Goal: Transaction & Acquisition: Purchase product/service

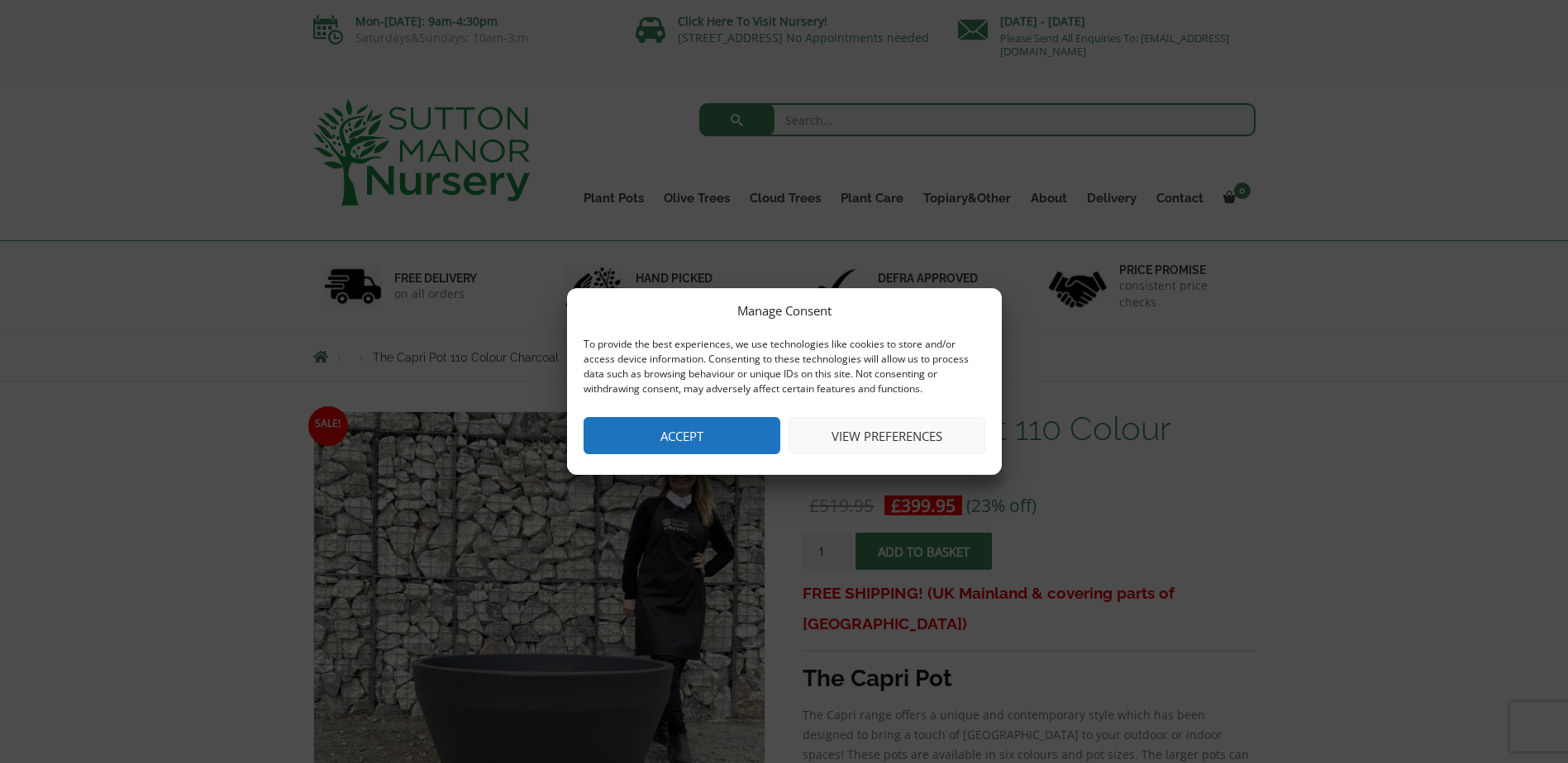
click at [674, 428] on button "Accept" at bounding box center [682, 435] width 197 height 37
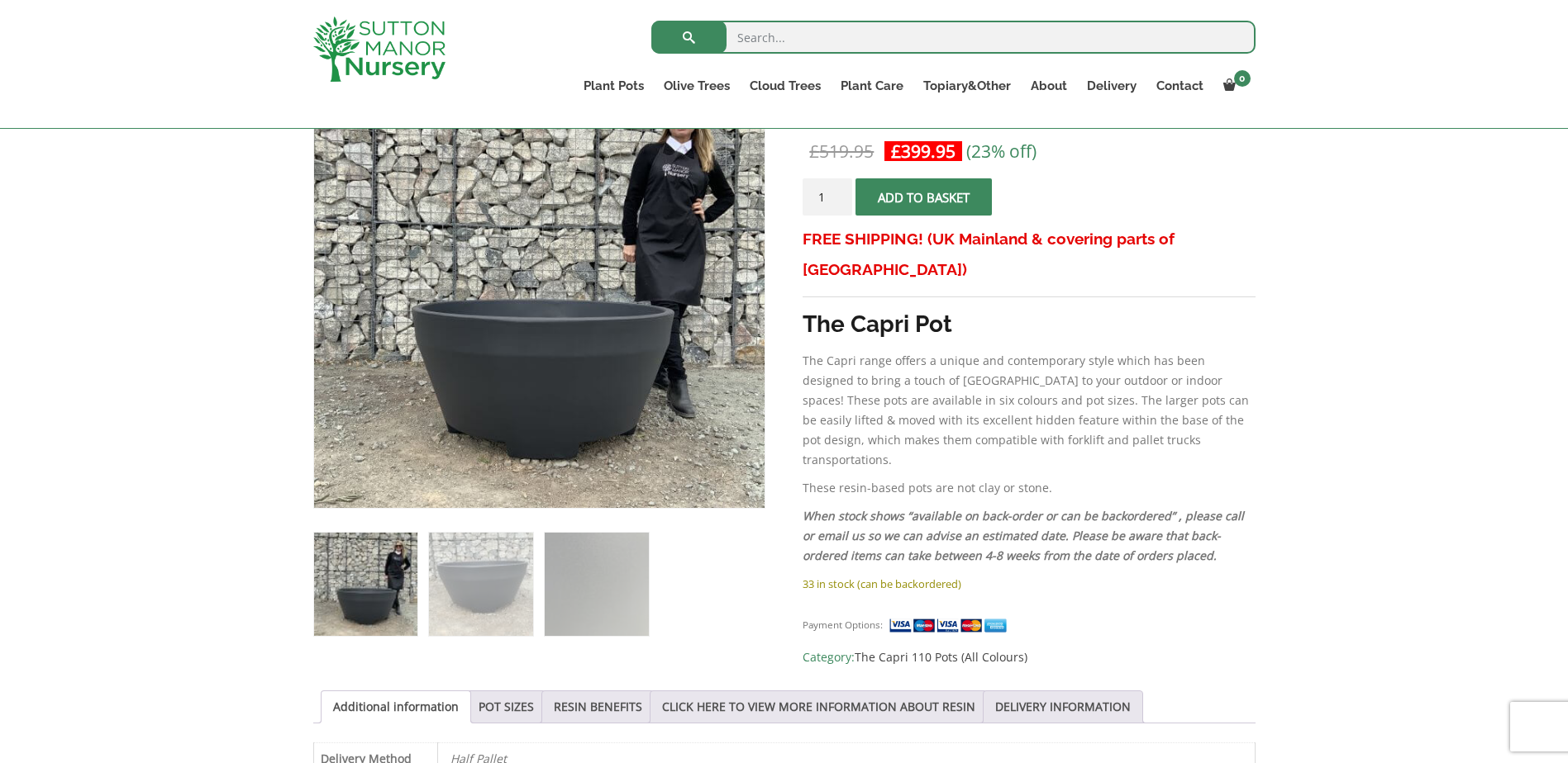
scroll to position [165, 0]
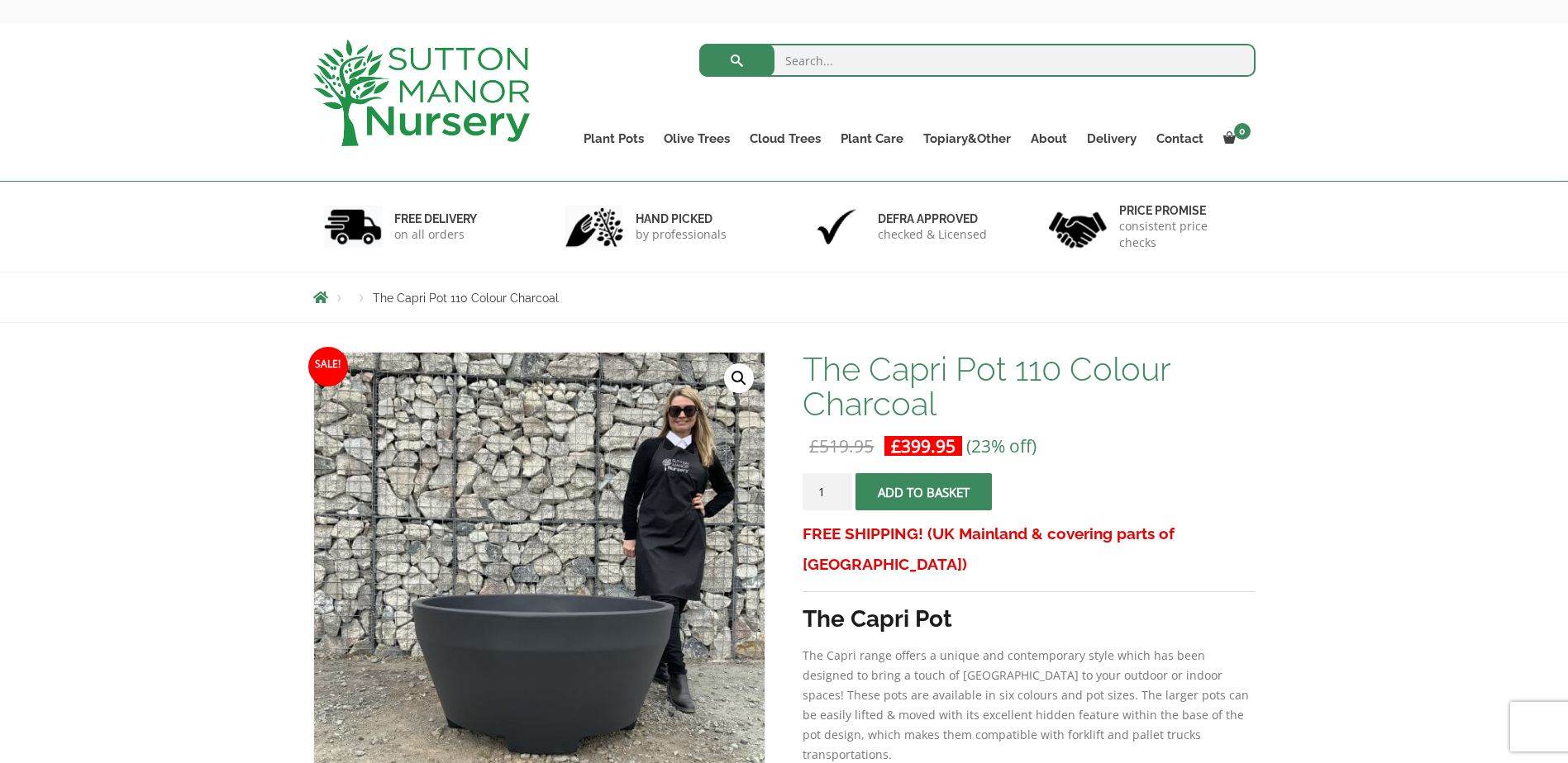
scroll to position [0, 0]
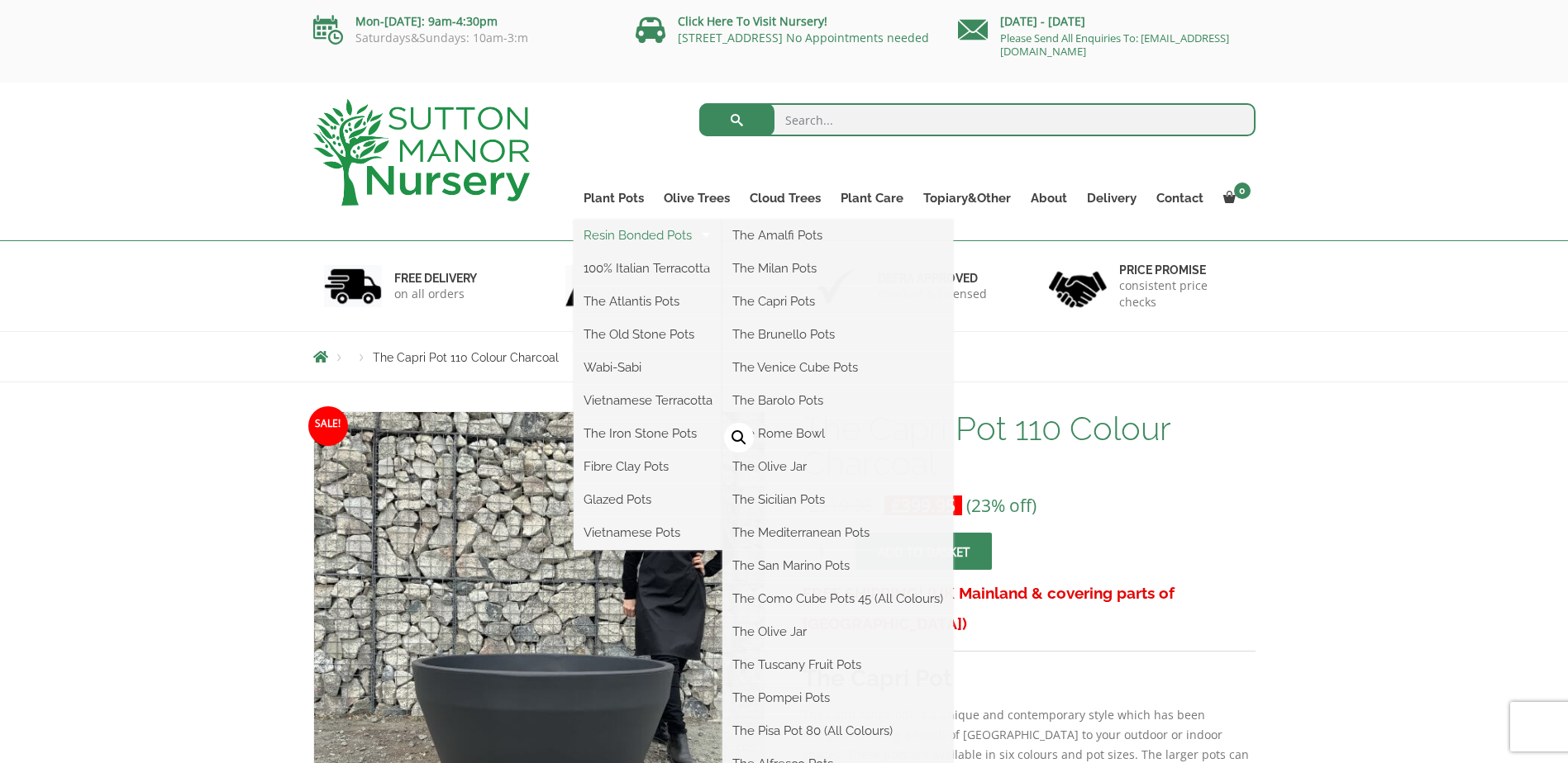
click at [626, 235] on link "Resin Bonded Pots" at bounding box center [648, 235] width 149 height 25
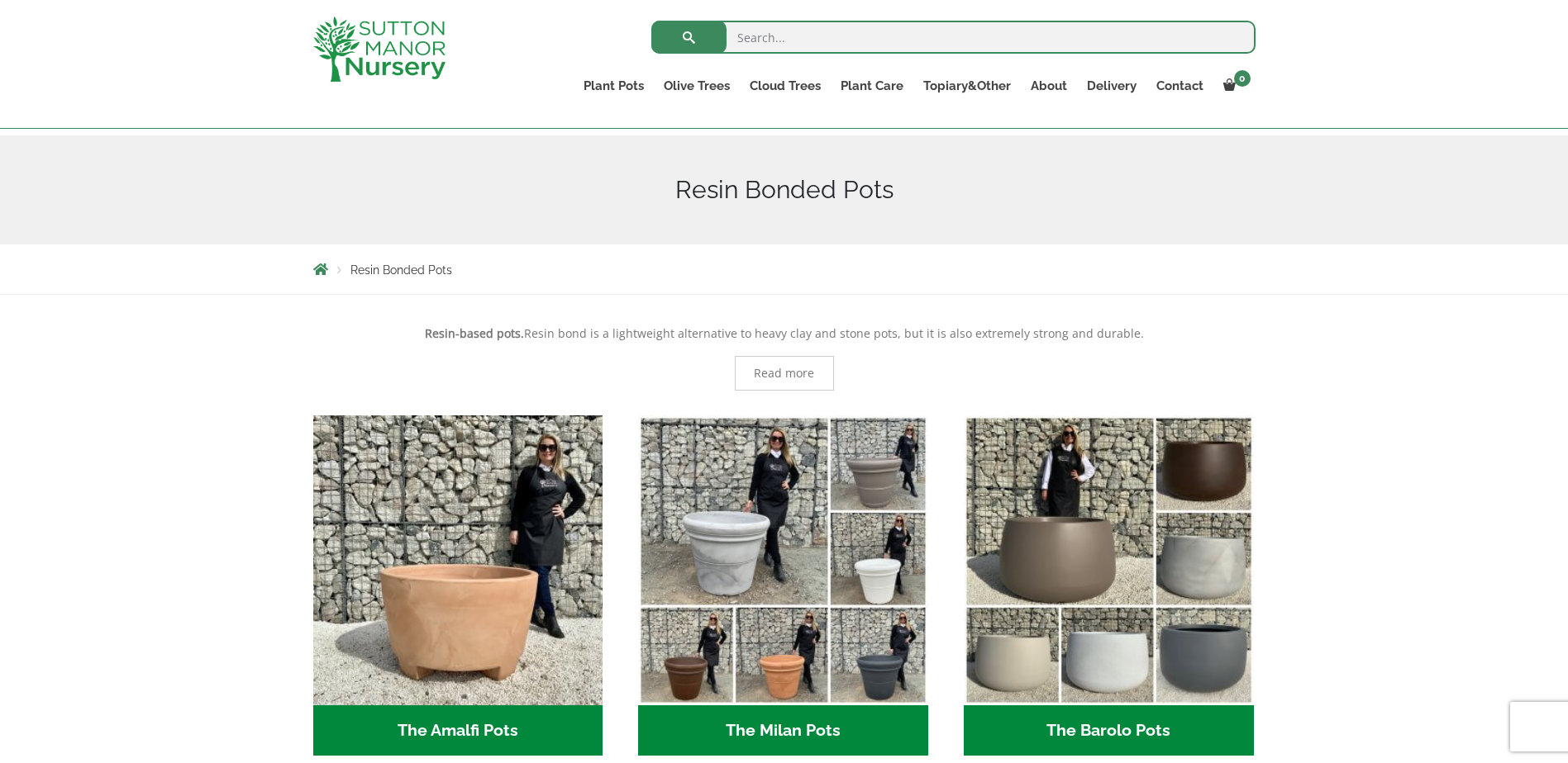
scroll to position [165, 0]
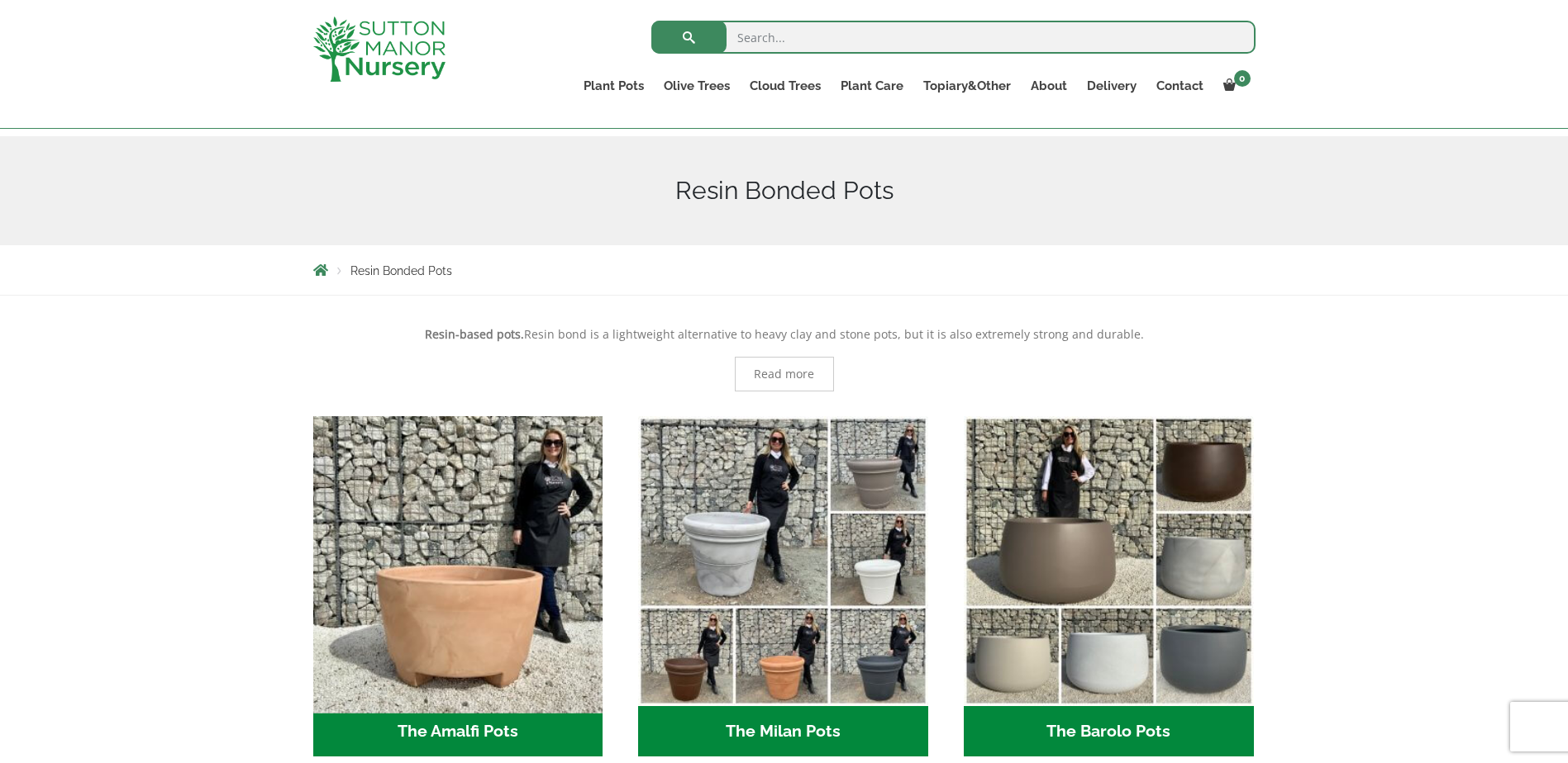
click at [417, 623] on img "Visit product category The Amalfi Pots" at bounding box center [457, 560] width 304 height 304
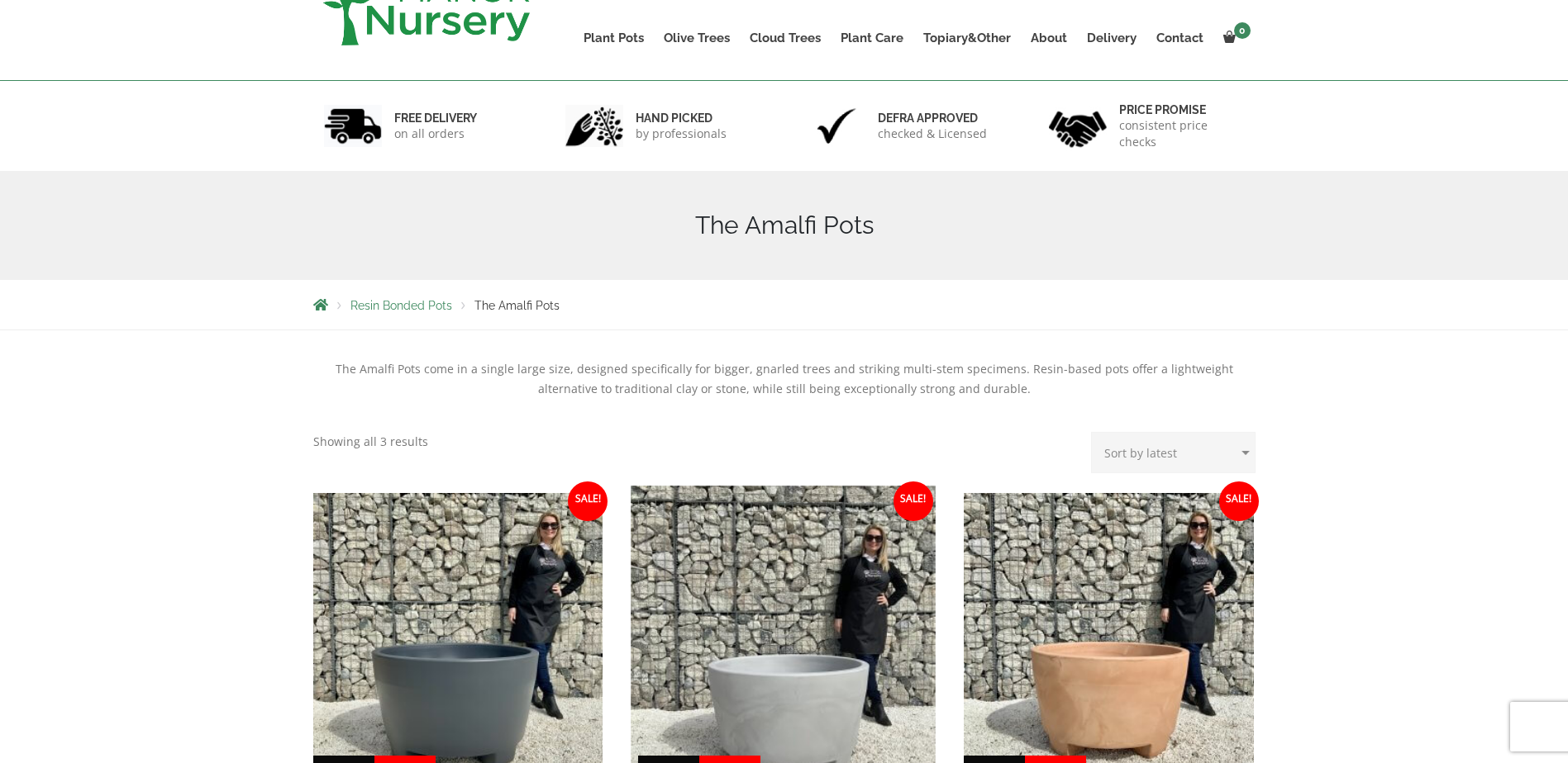
scroll to position [331, 0]
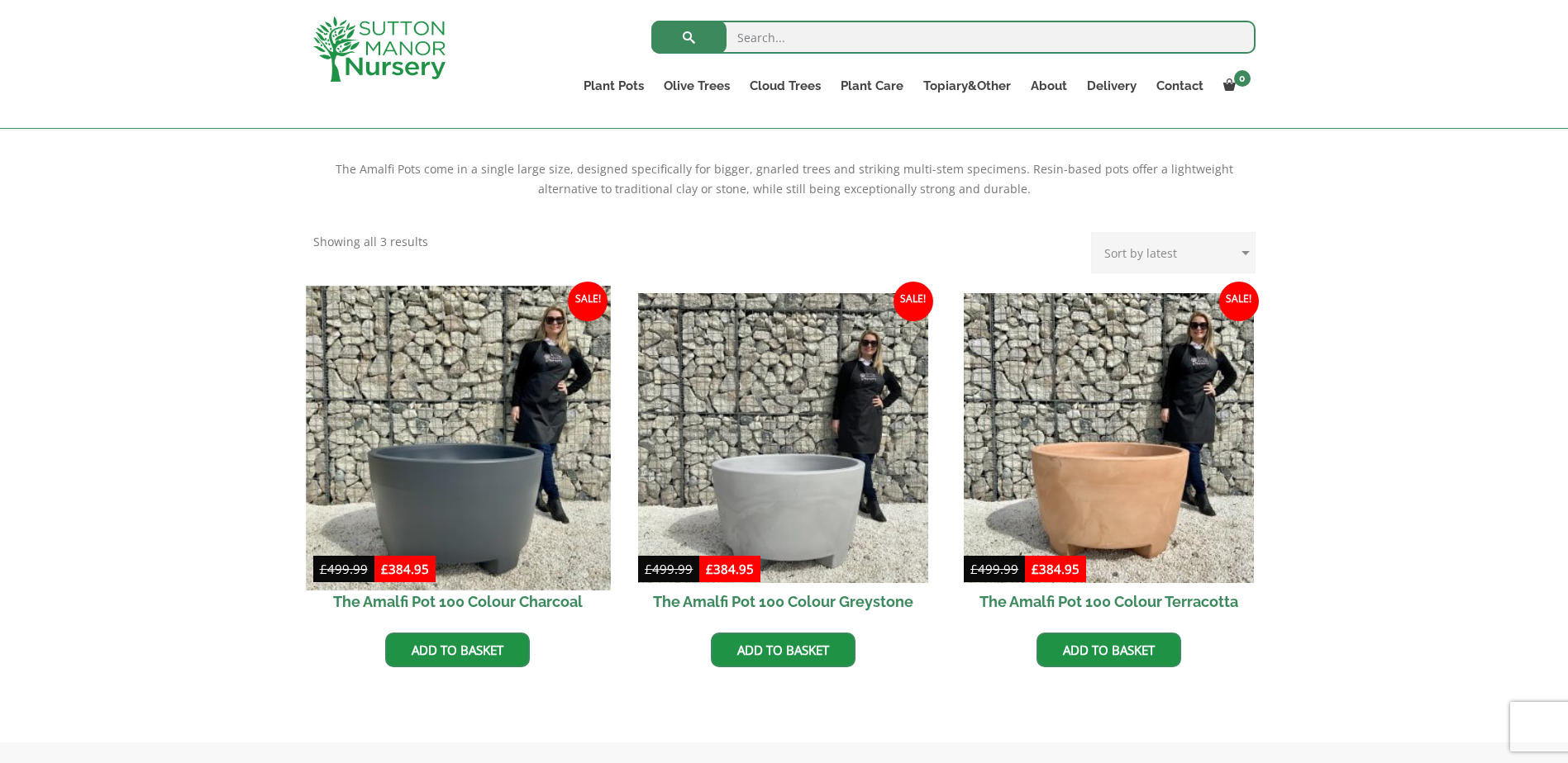
click at [446, 471] on img at bounding box center [457, 437] width 304 height 304
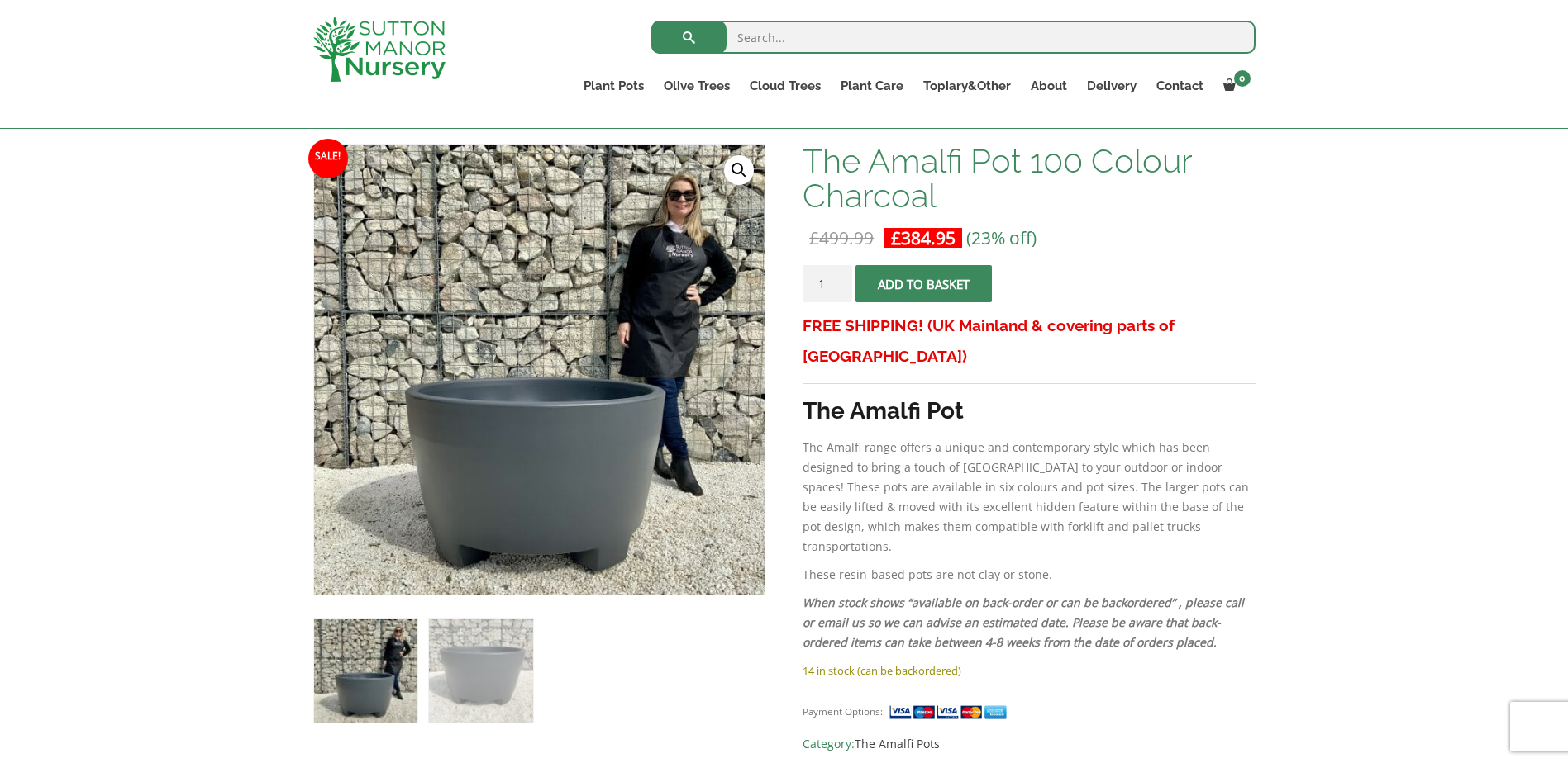
scroll to position [83, 0]
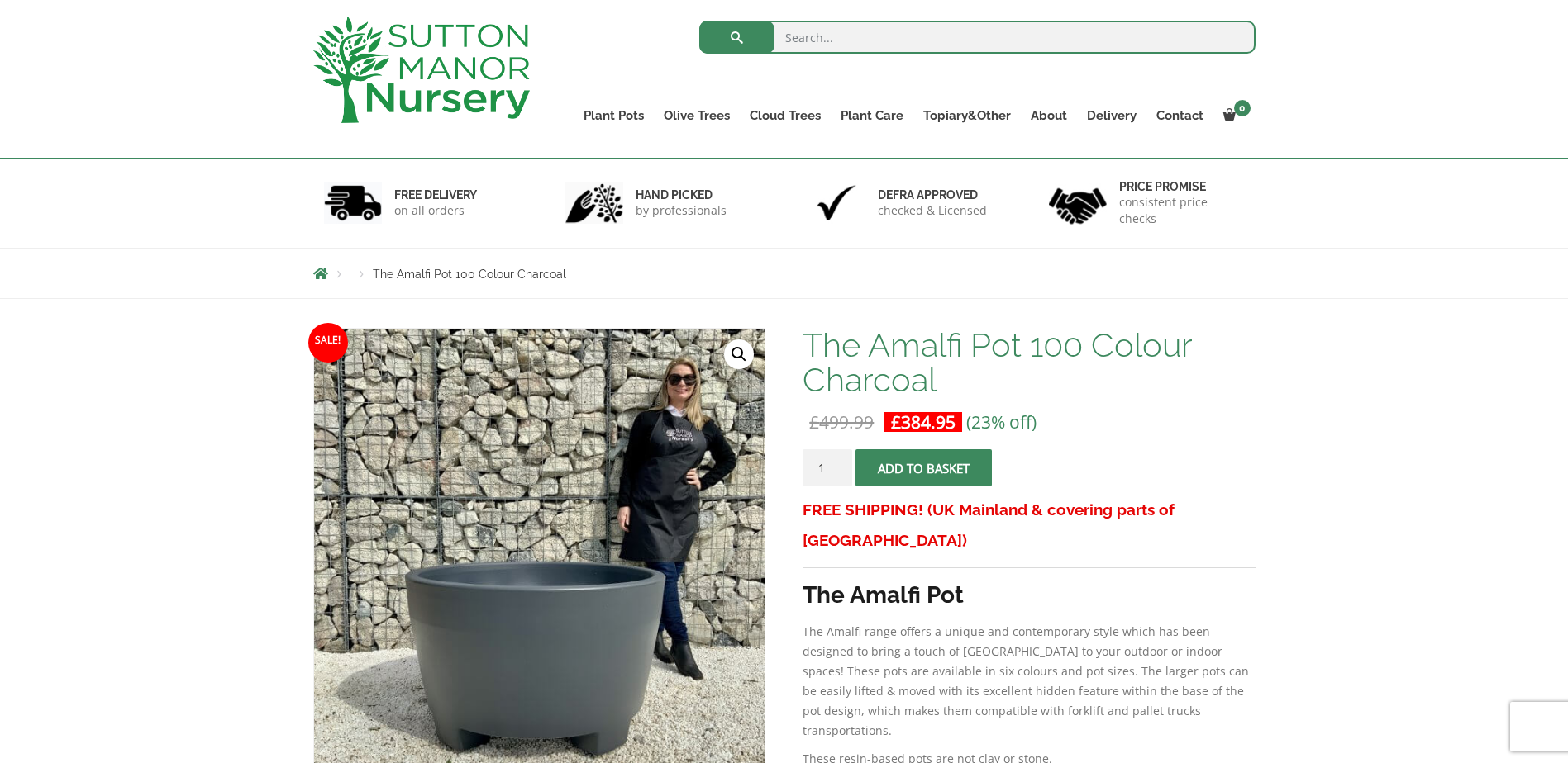
click at [924, 468] on span "submit" at bounding box center [924, 468] width 0 height 0
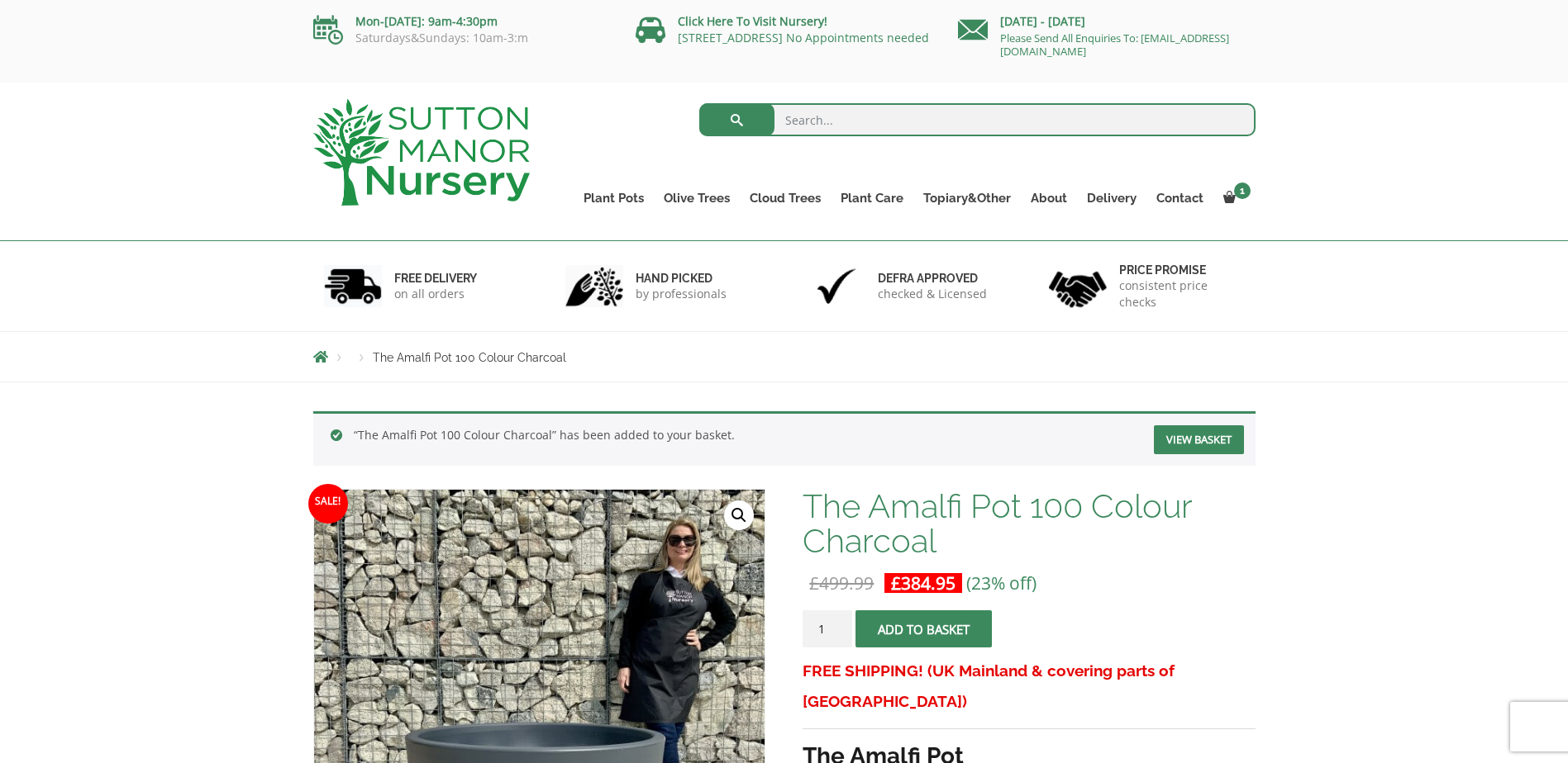
click at [1196, 437] on link "View basket" at bounding box center [1199, 439] width 90 height 28
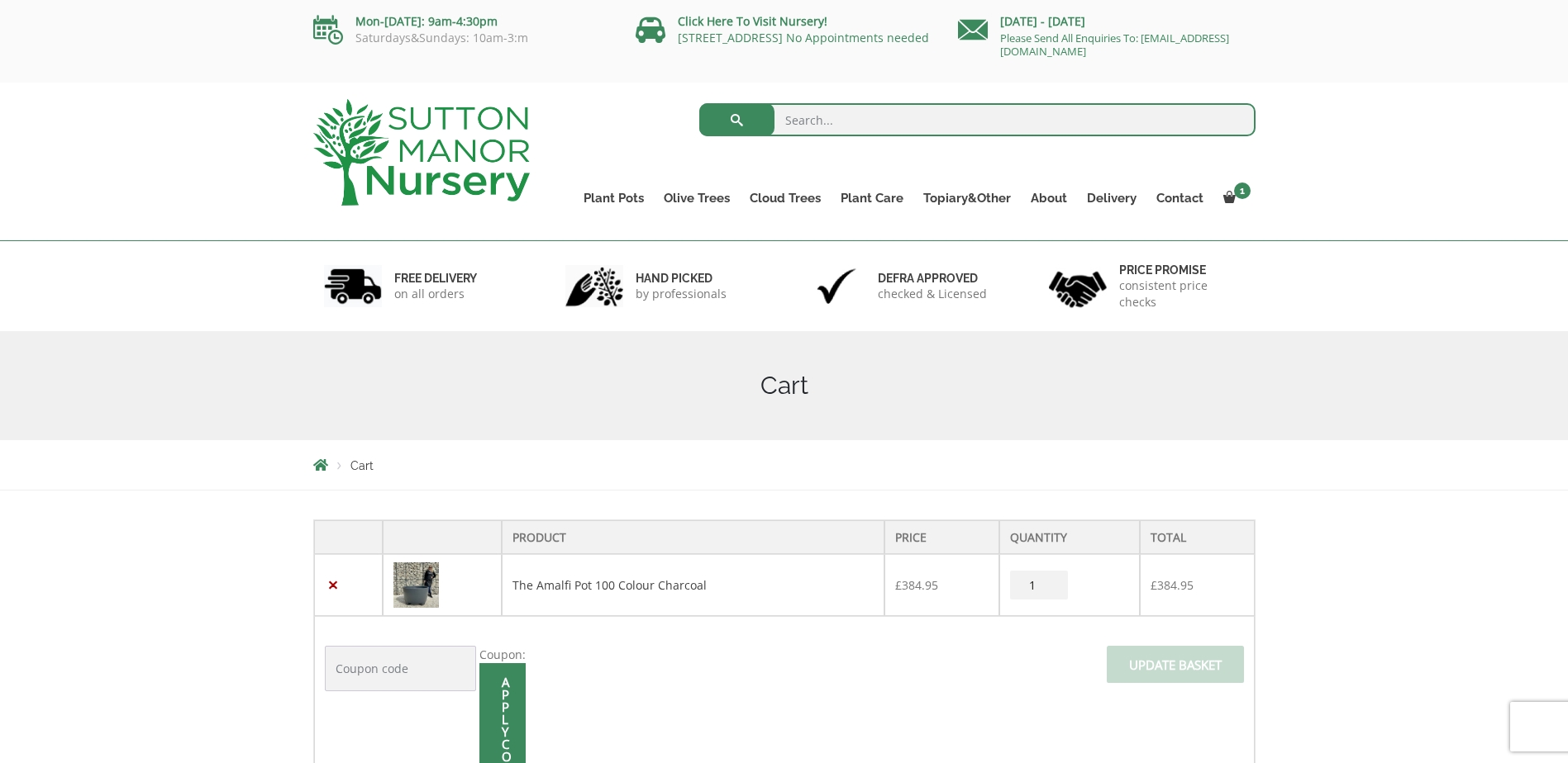
scroll to position [331, 0]
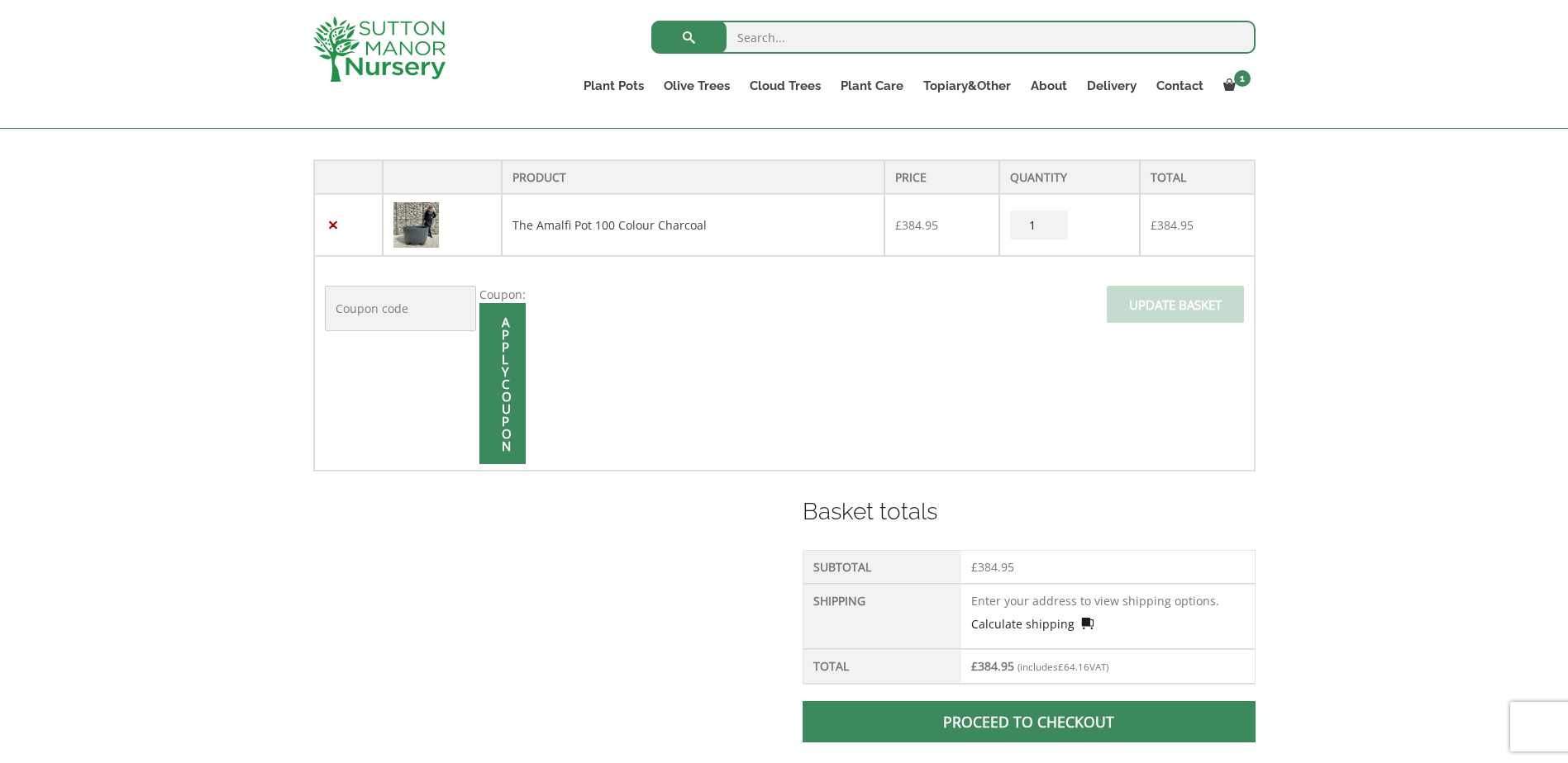
click at [1059, 619] on link "Calculate shipping" at bounding box center [1032, 623] width 122 height 17
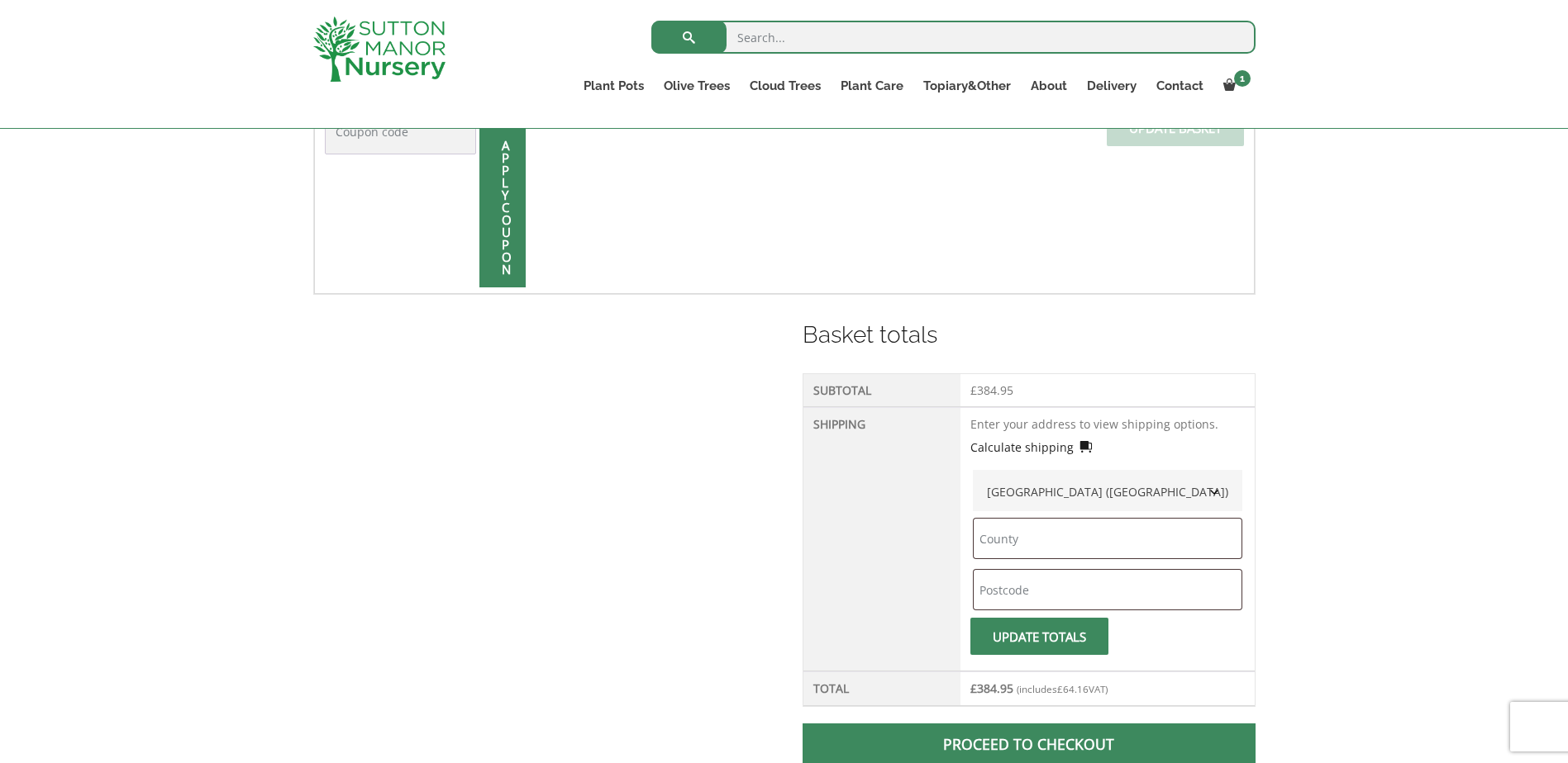
scroll to position [661, 0]
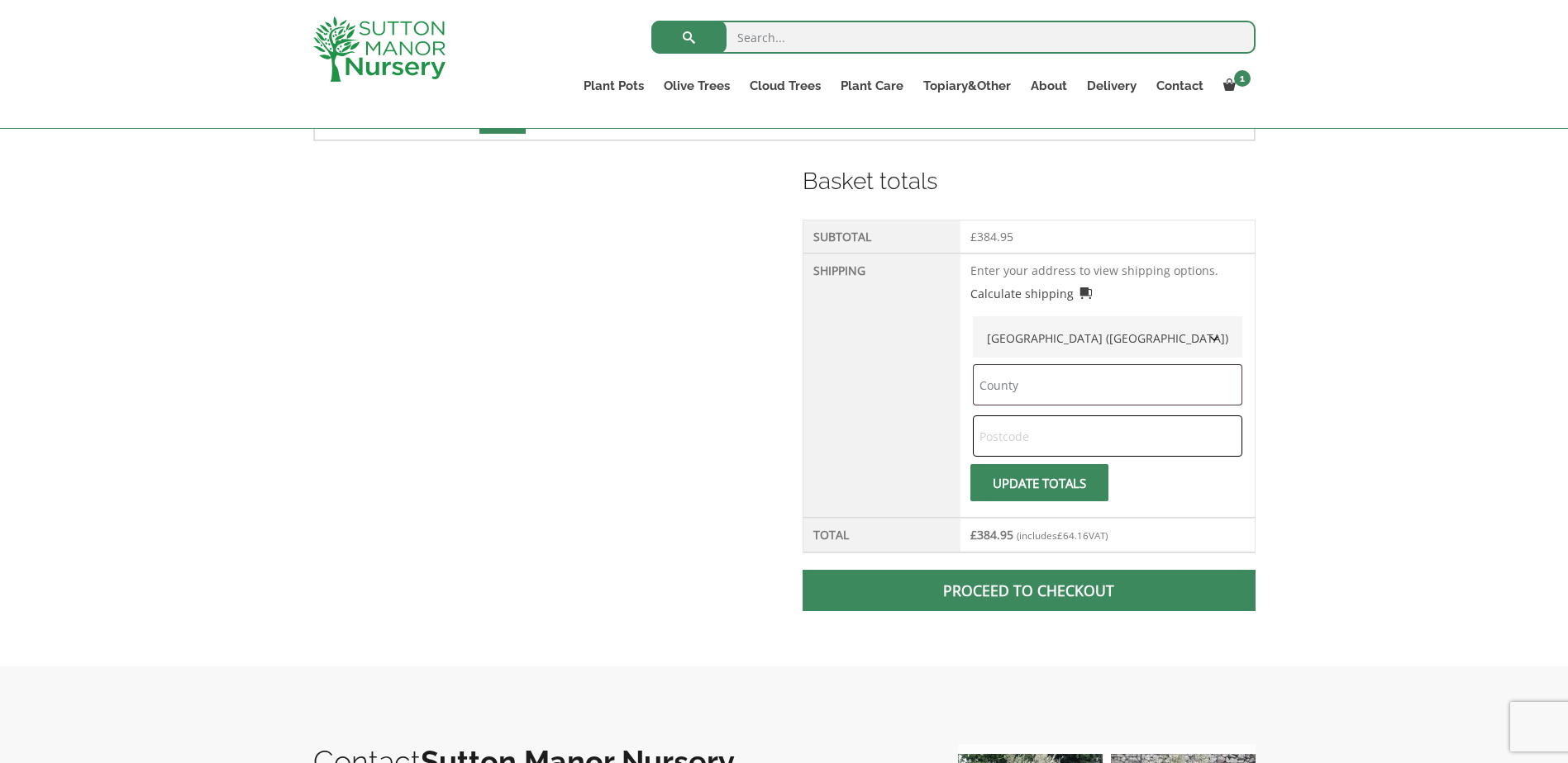
click at [1028, 434] on input "text" at bounding box center [1107, 436] width 269 height 41
type input "TN5 6DH"
type input "East Sussex"
click at [1019, 487] on button "Update totals" at bounding box center [1039, 483] width 138 height 37
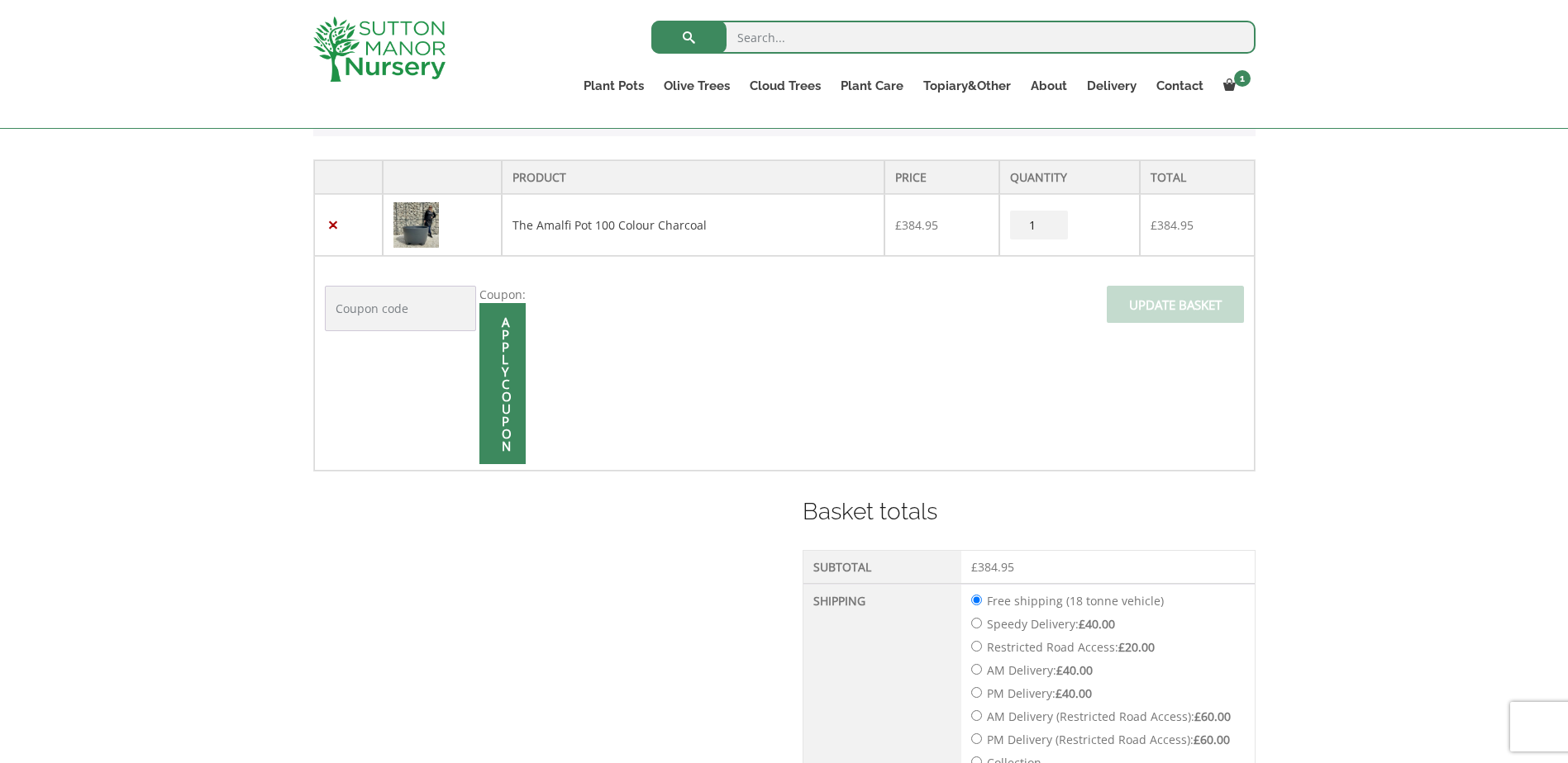
scroll to position [0, 0]
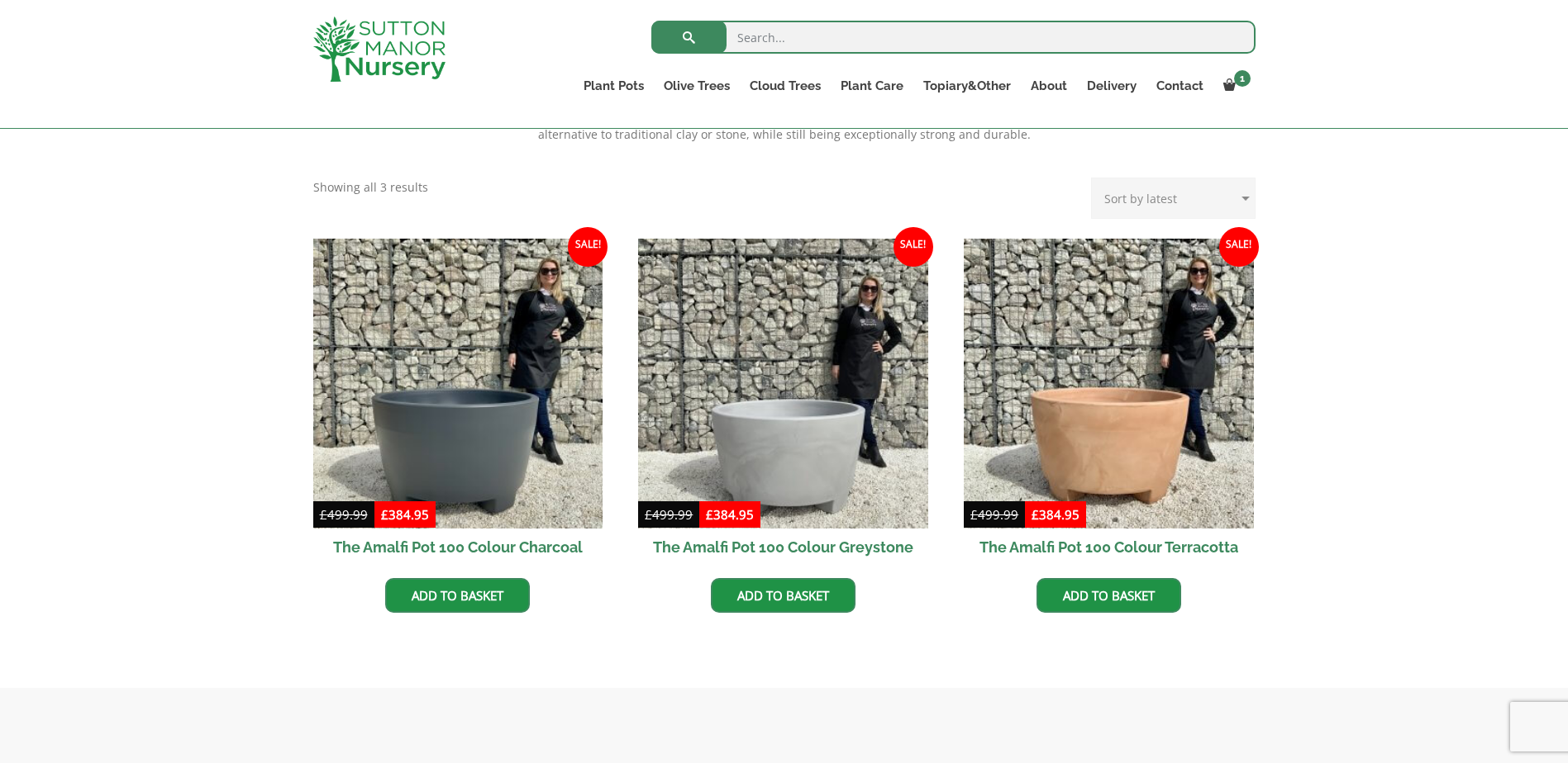
scroll to position [165, 0]
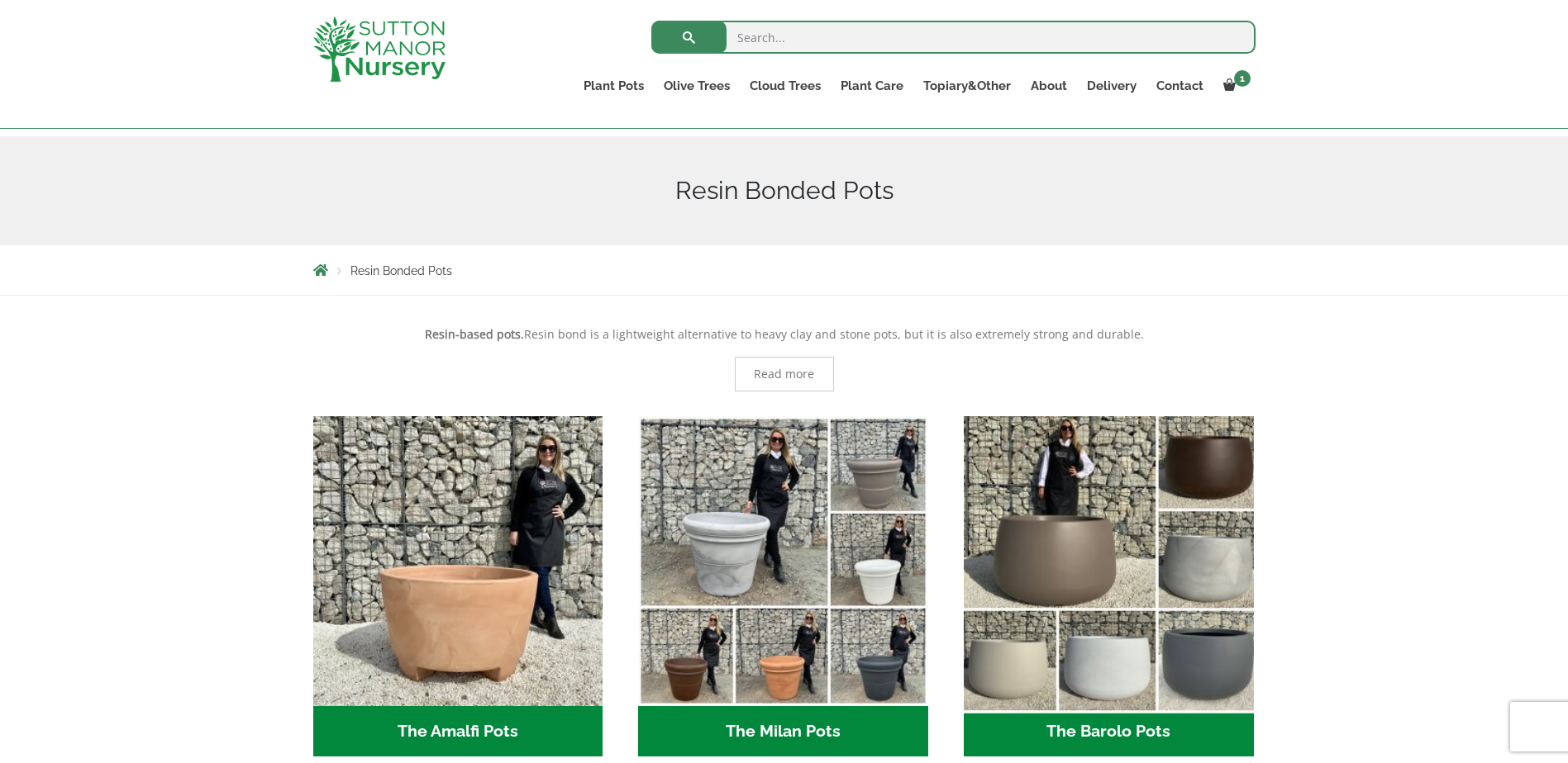
scroll to position [331, 0]
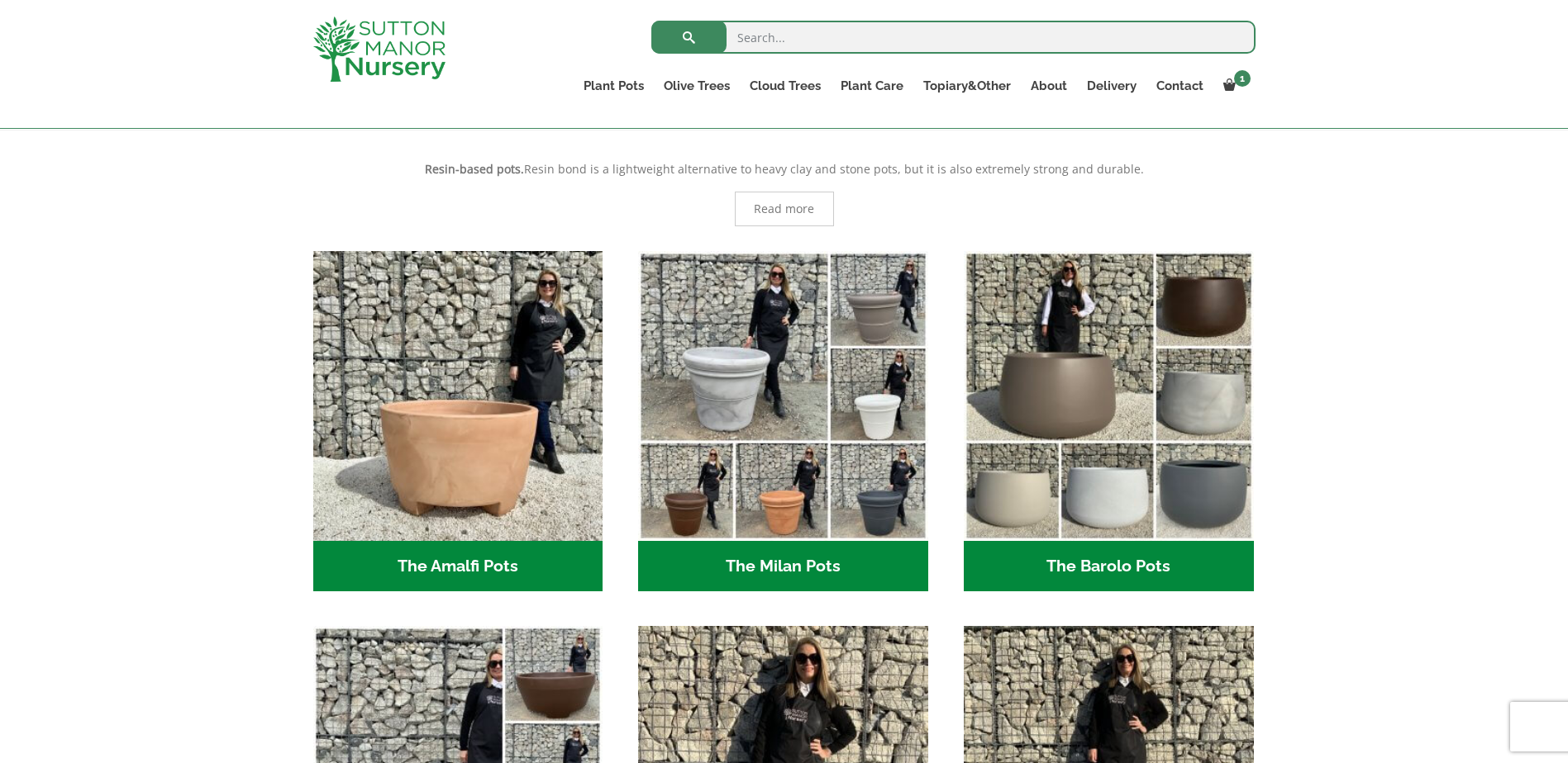
click at [1100, 557] on h2 "The Barolo Pots (36)" at bounding box center [1109, 567] width 290 height 51
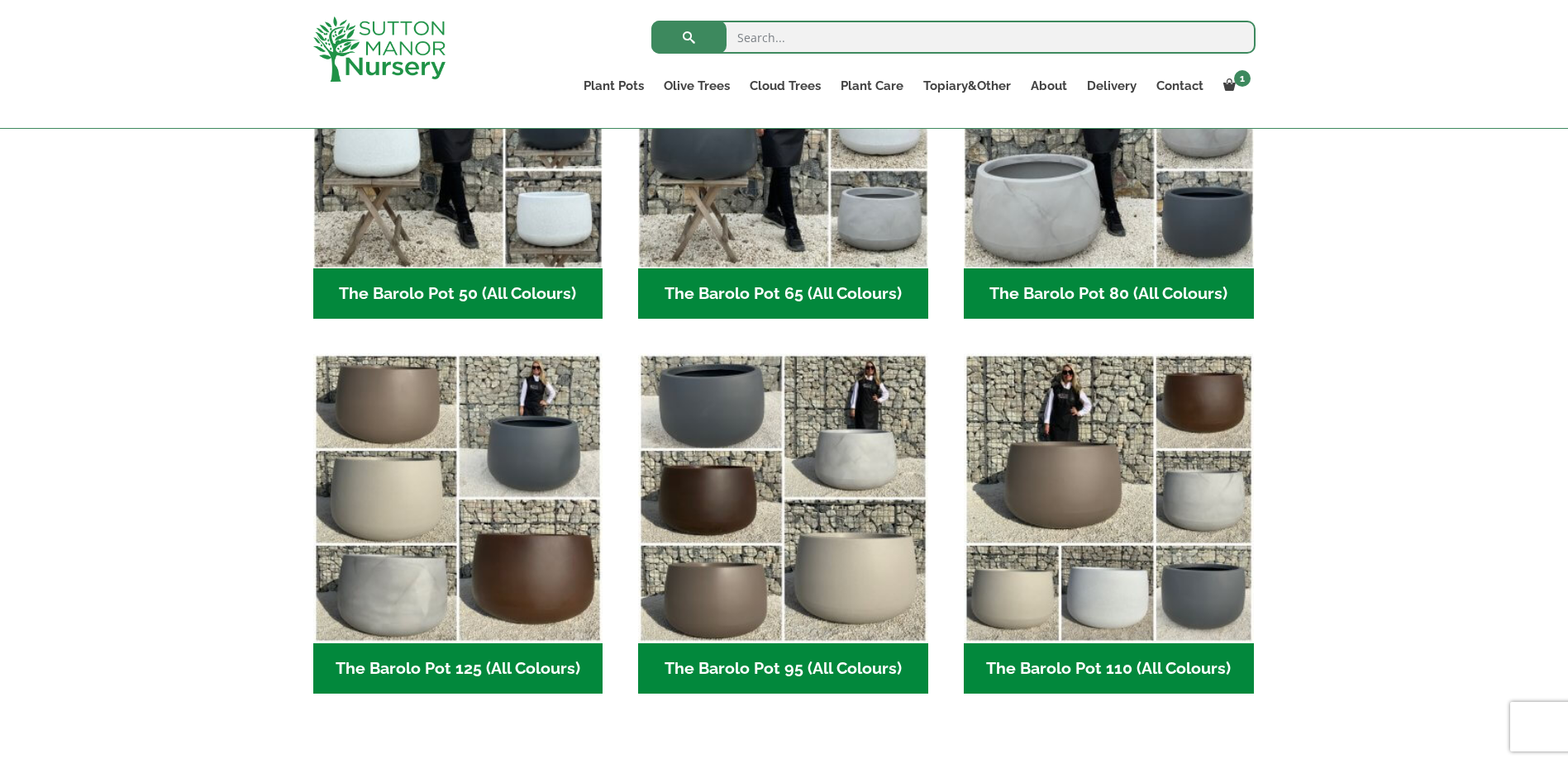
scroll to position [578, 0]
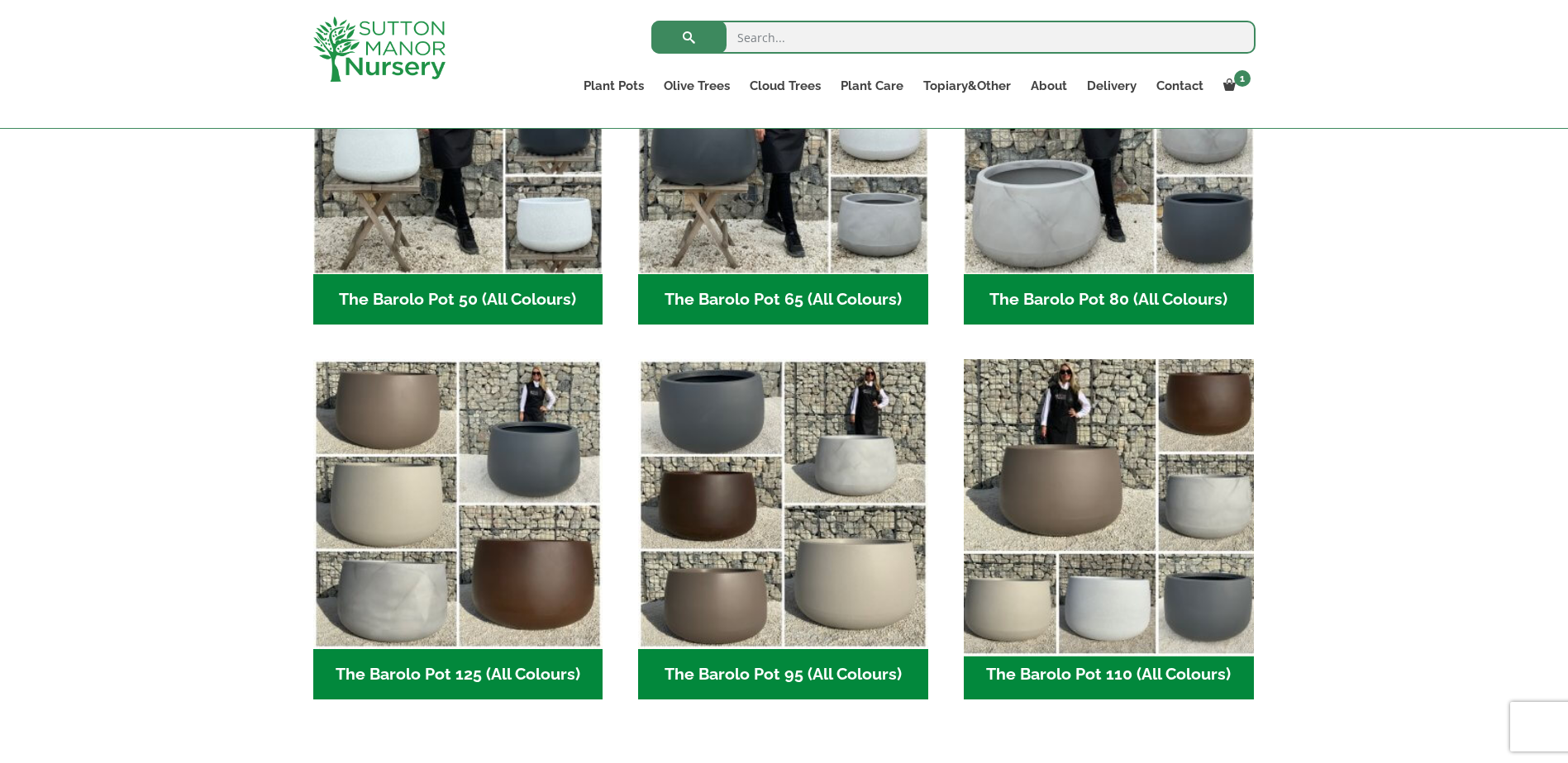
drag, startPoint x: 0, startPoint y: 0, endPoint x: 1100, endPoint y: 557, distance: 1233.0
click at [1100, 557] on img "Visit product category The Barolo Pot 110 (All Colours)" at bounding box center [1108, 504] width 304 height 304
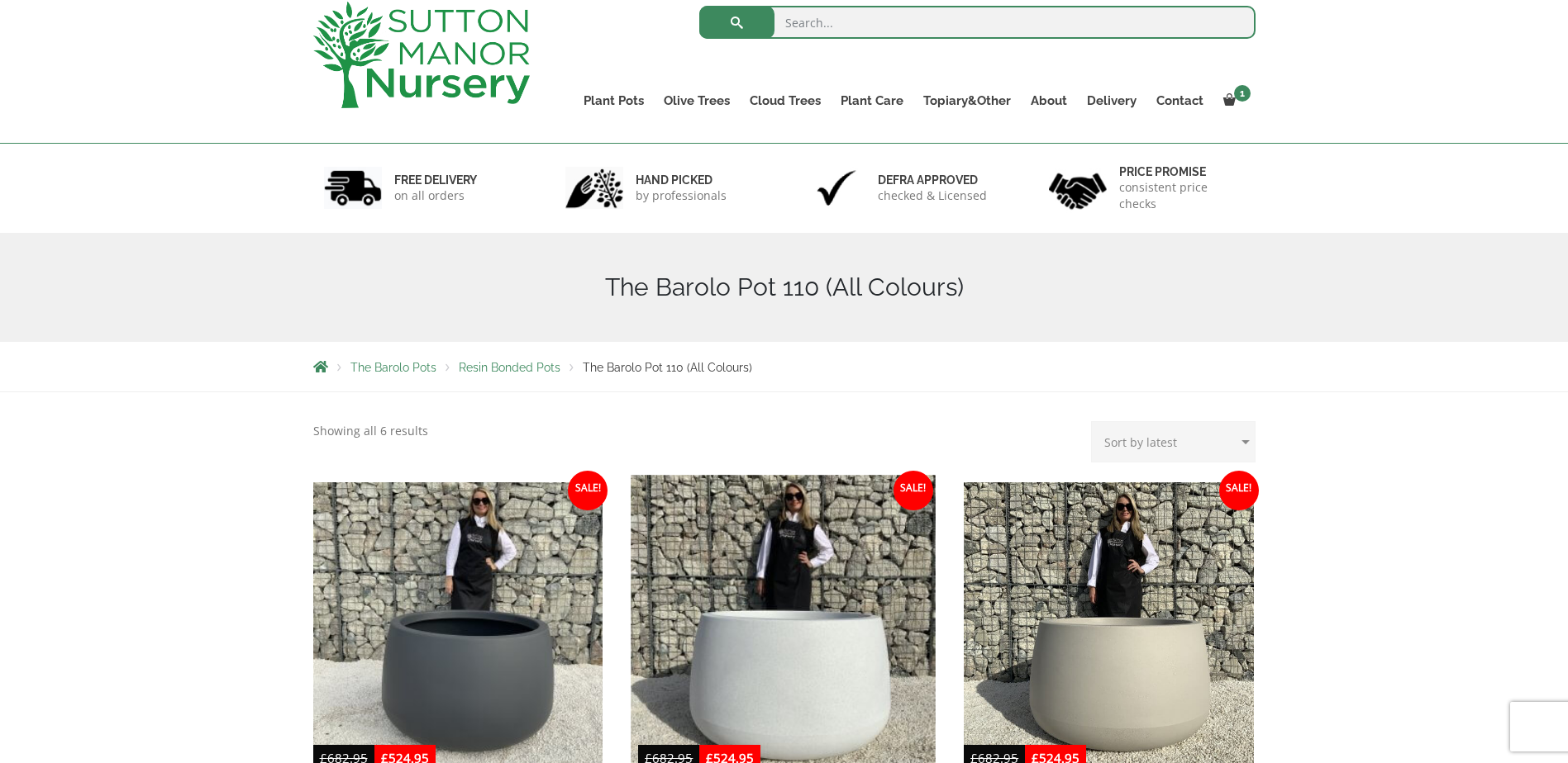
scroll to position [83, 0]
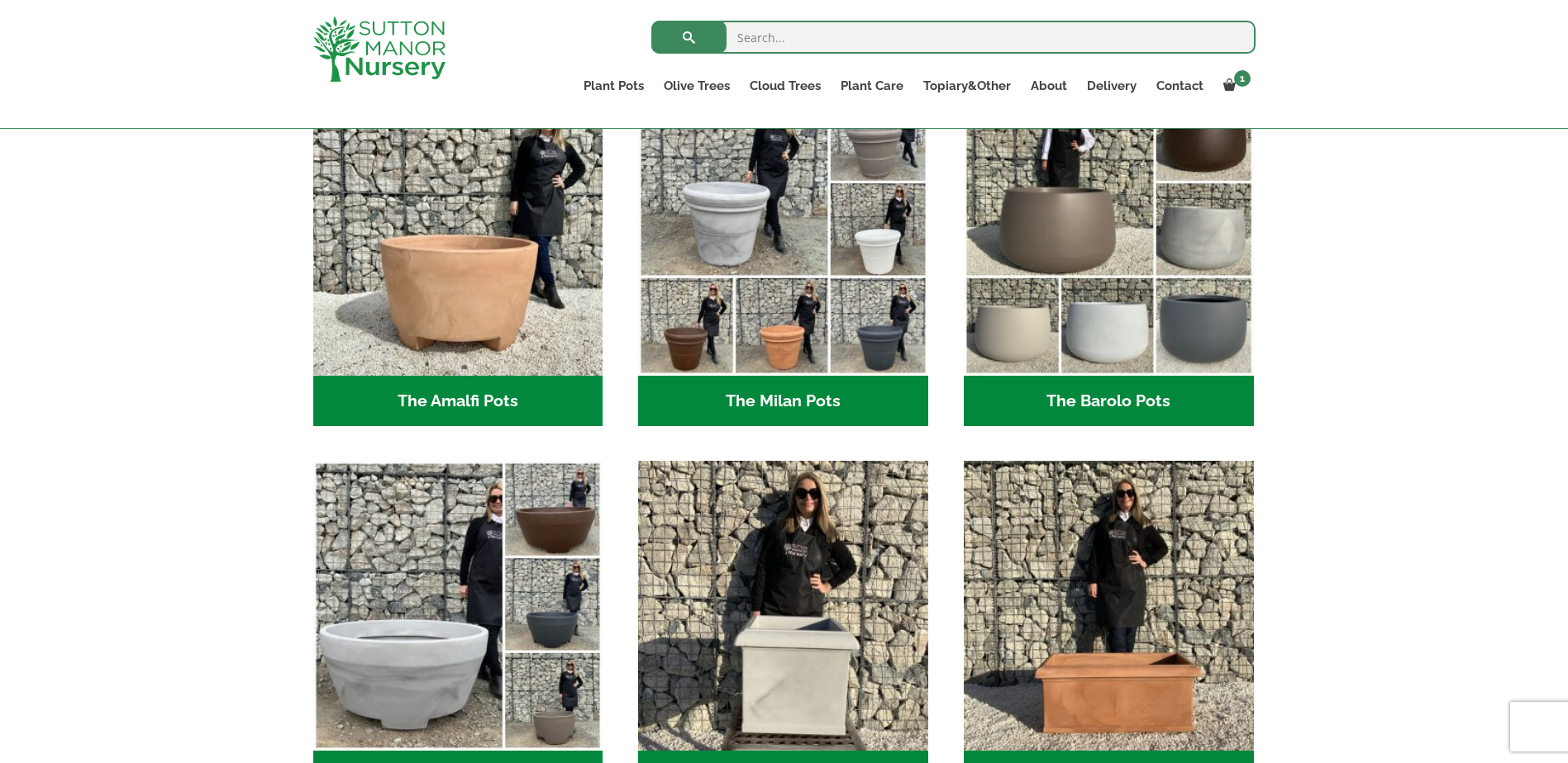
scroll to position [744, 0]
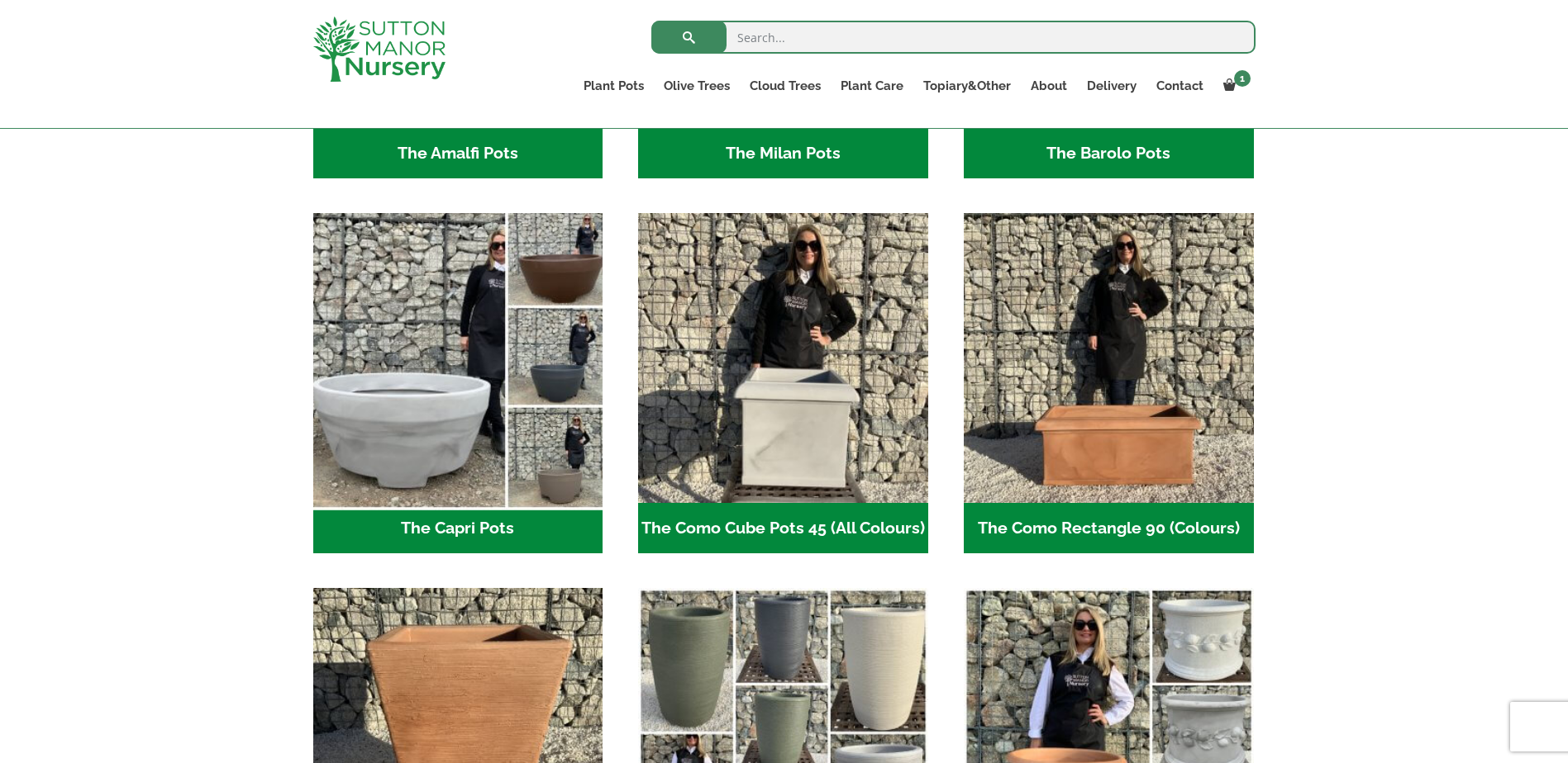
click at [408, 450] on img "Visit product category The Capri Pots" at bounding box center [457, 358] width 304 height 304
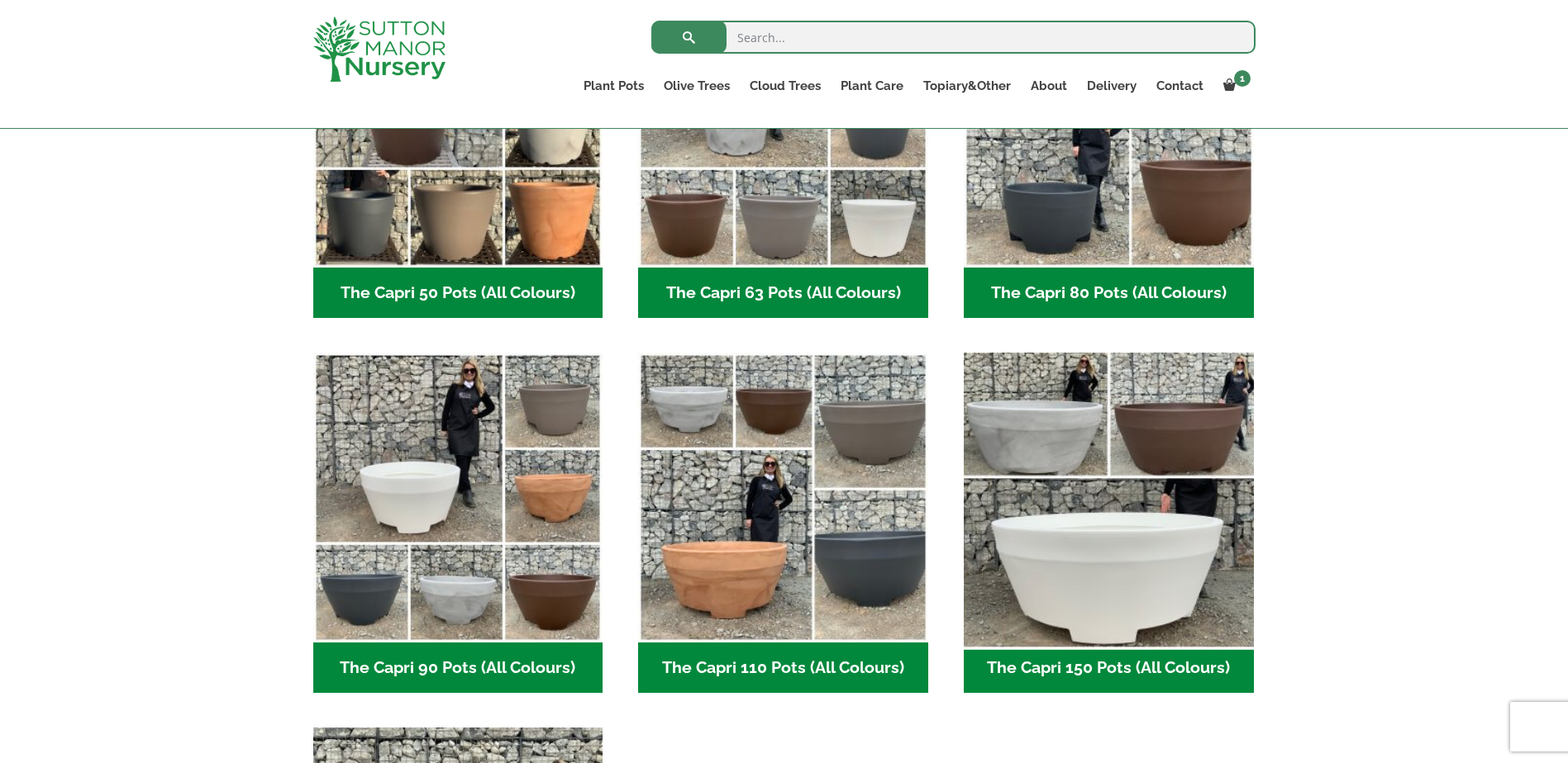
scroll to position [578, 0]
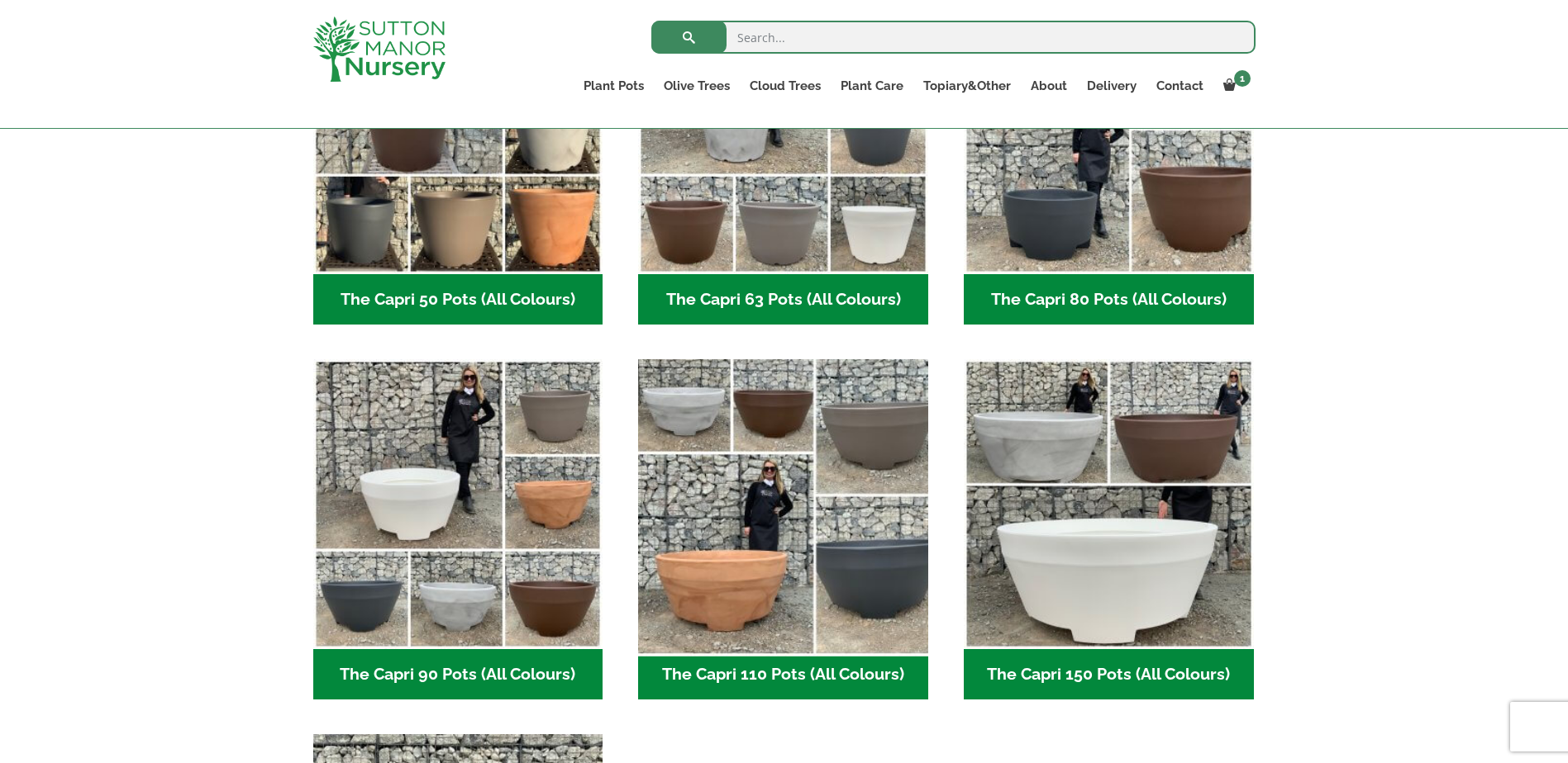
click at [771, 488] on img "Visit product category The Capri 110 Pots (All Colours)" at bounding box center [783, 504] width 304 height 304
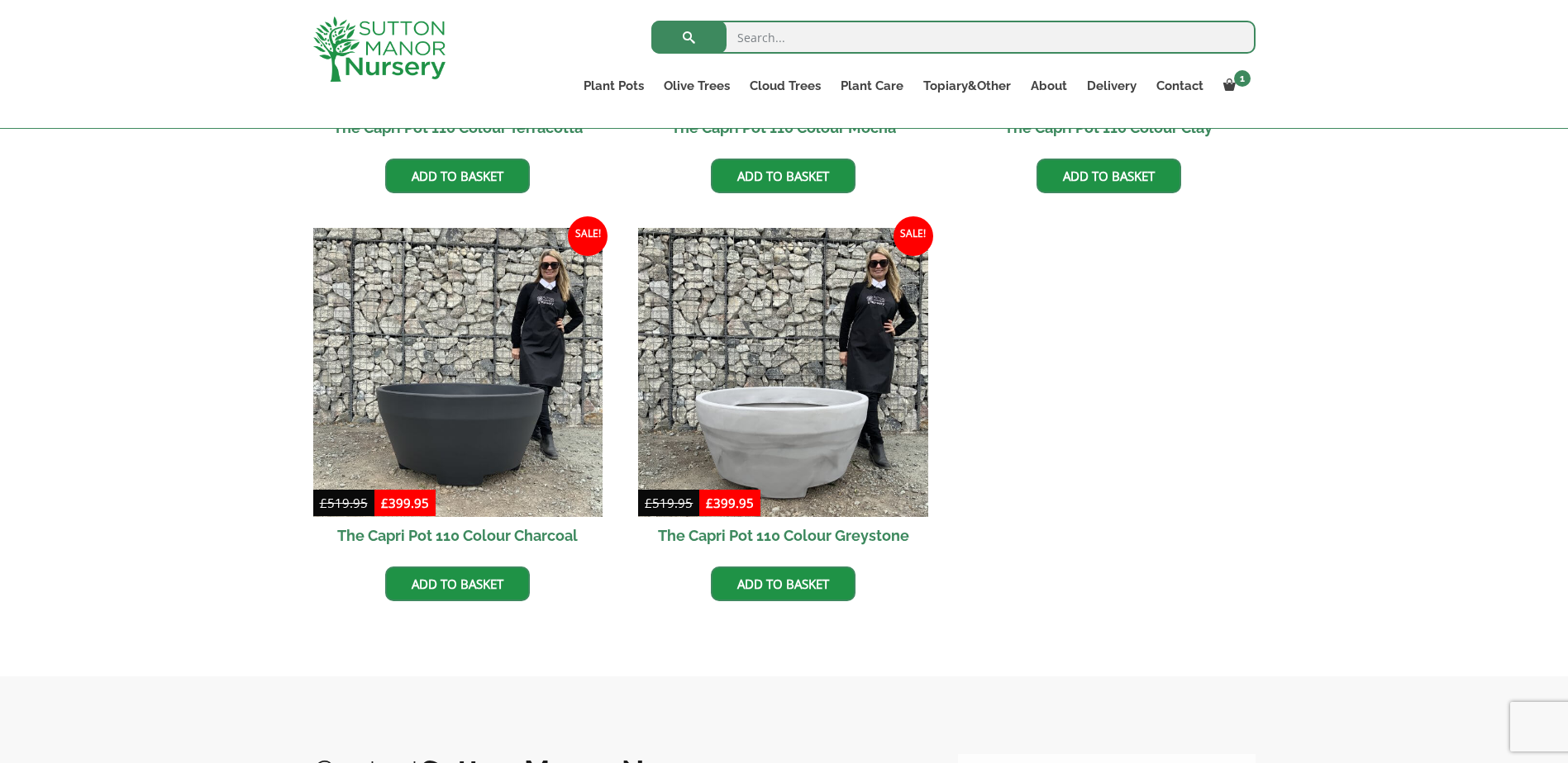
scroll to position [744, 0]
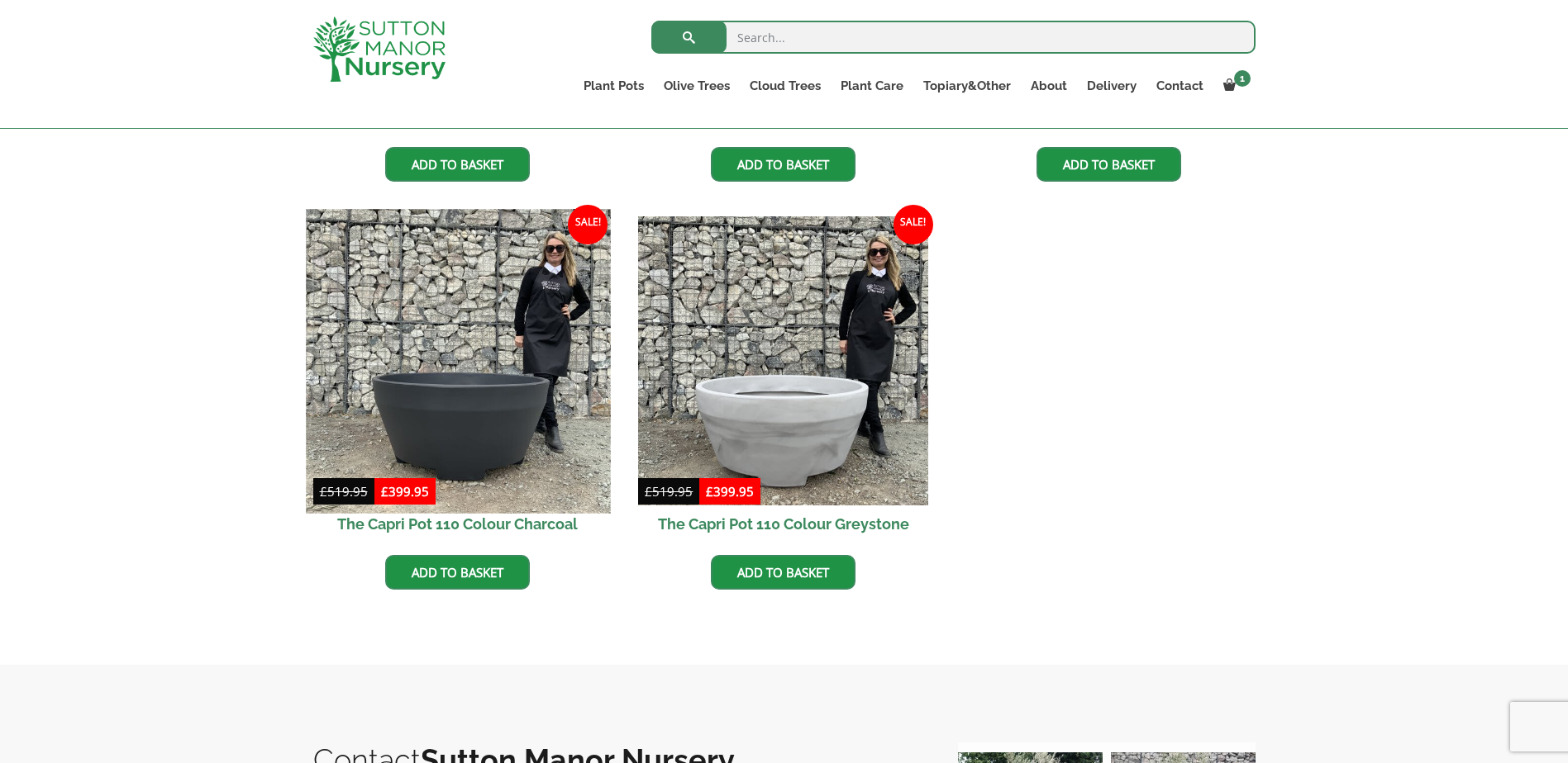
click at [457, 408] on img at bounding box center [457, 361] width 304 height 304
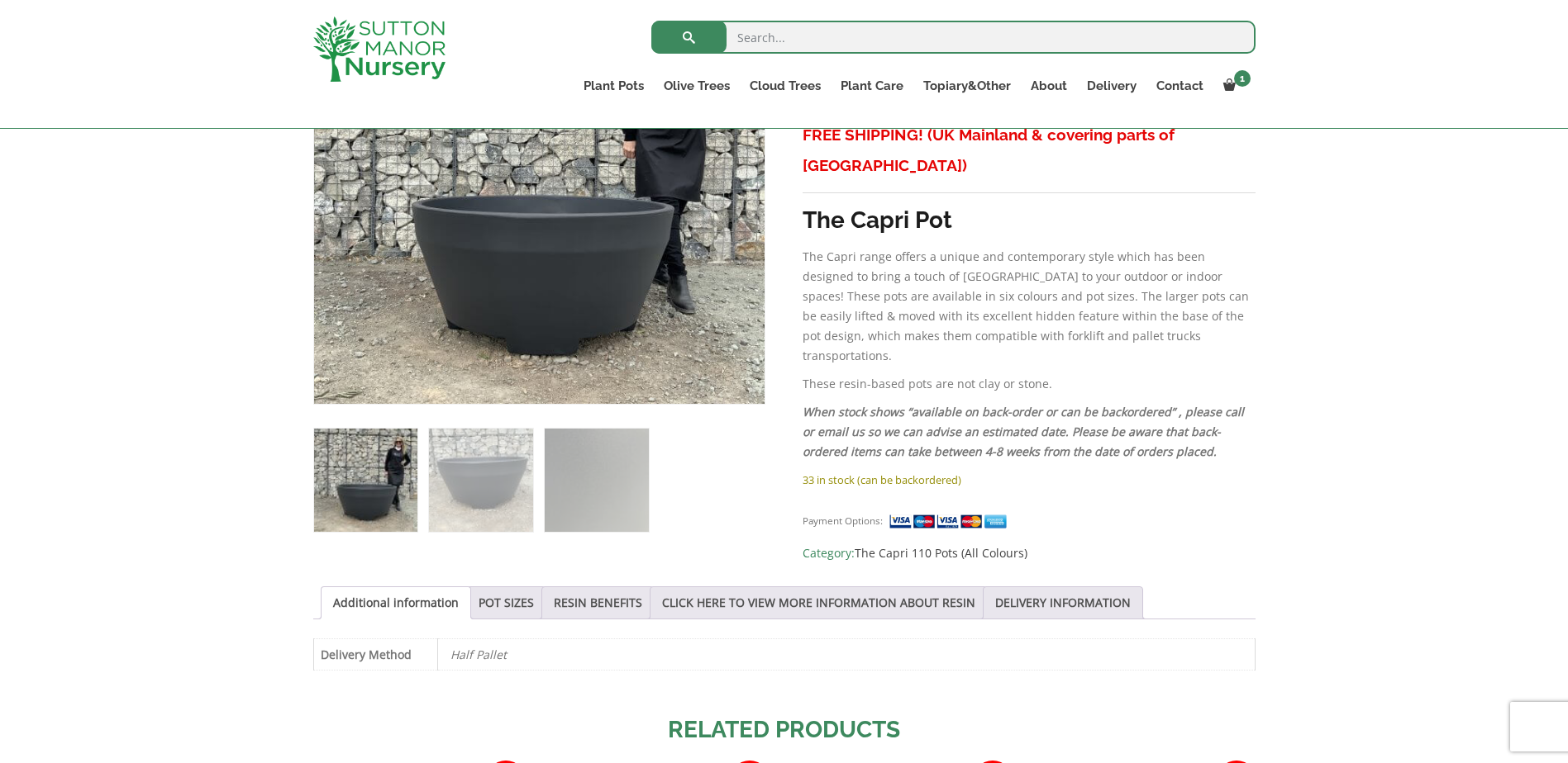
scroll to position [661, 0]
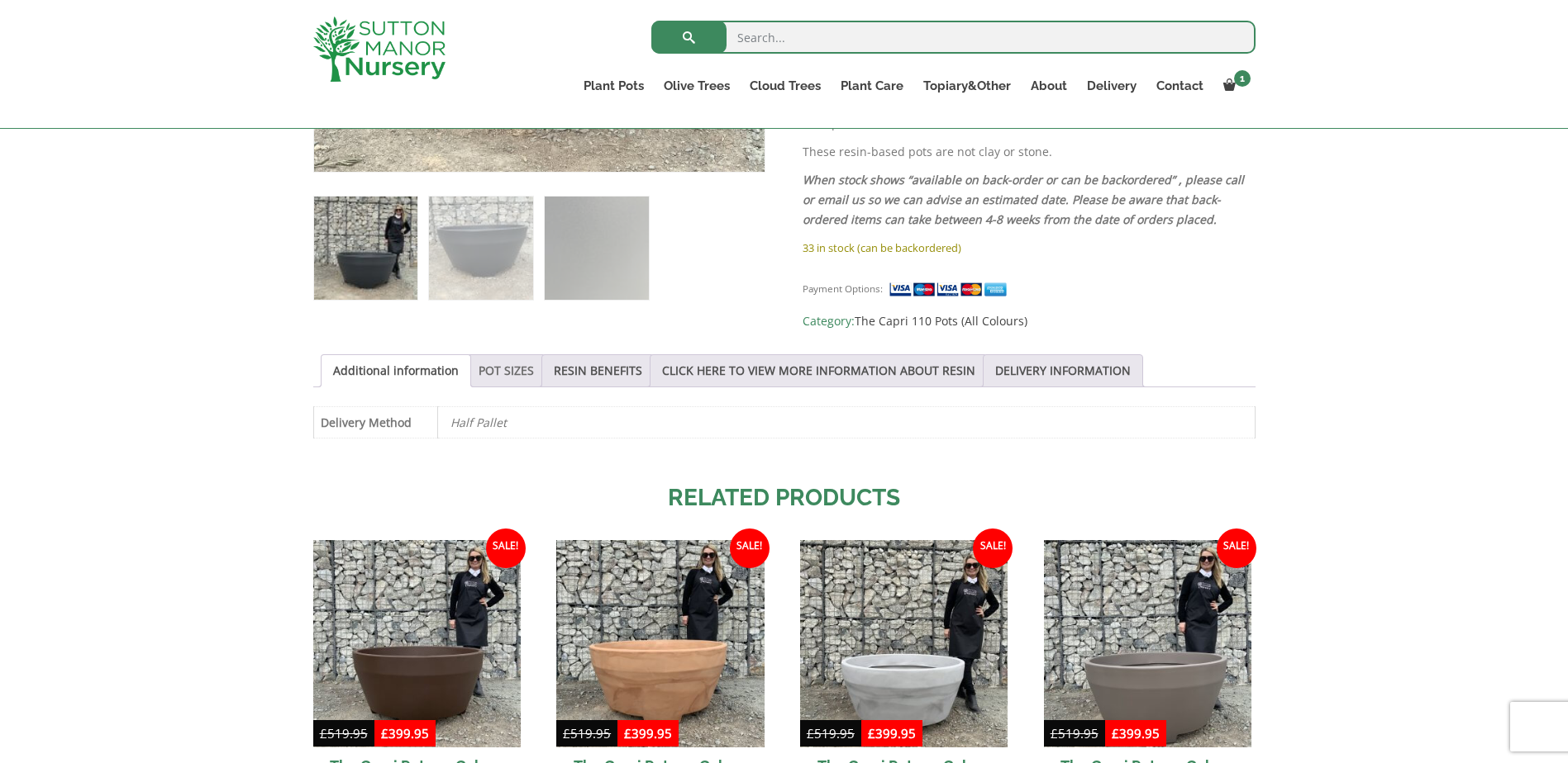
click at [513, 366] on link "POT SIZES" at bounding box center [506, 371] width 55 height 31
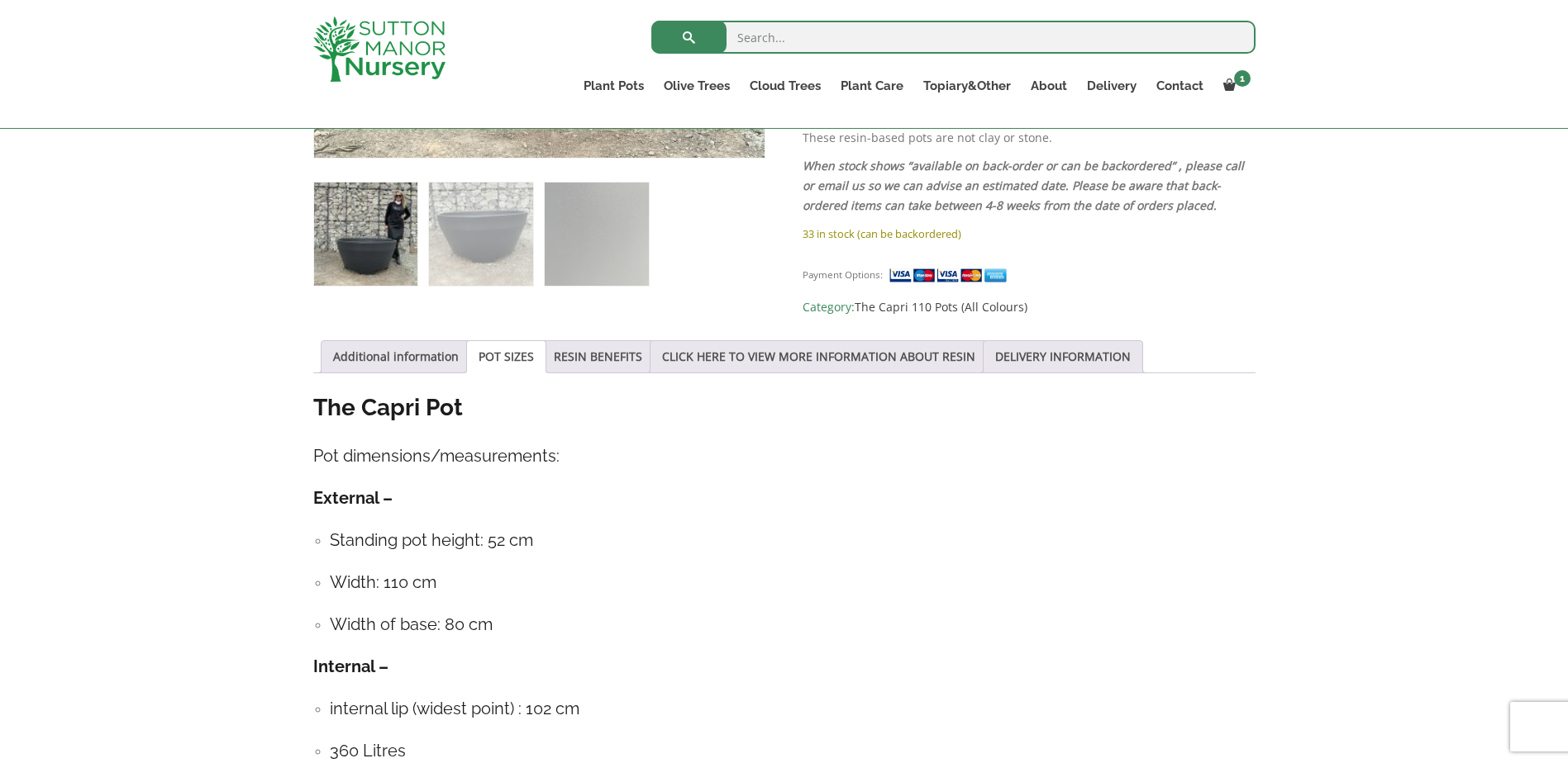
scroll to position [826, 0]
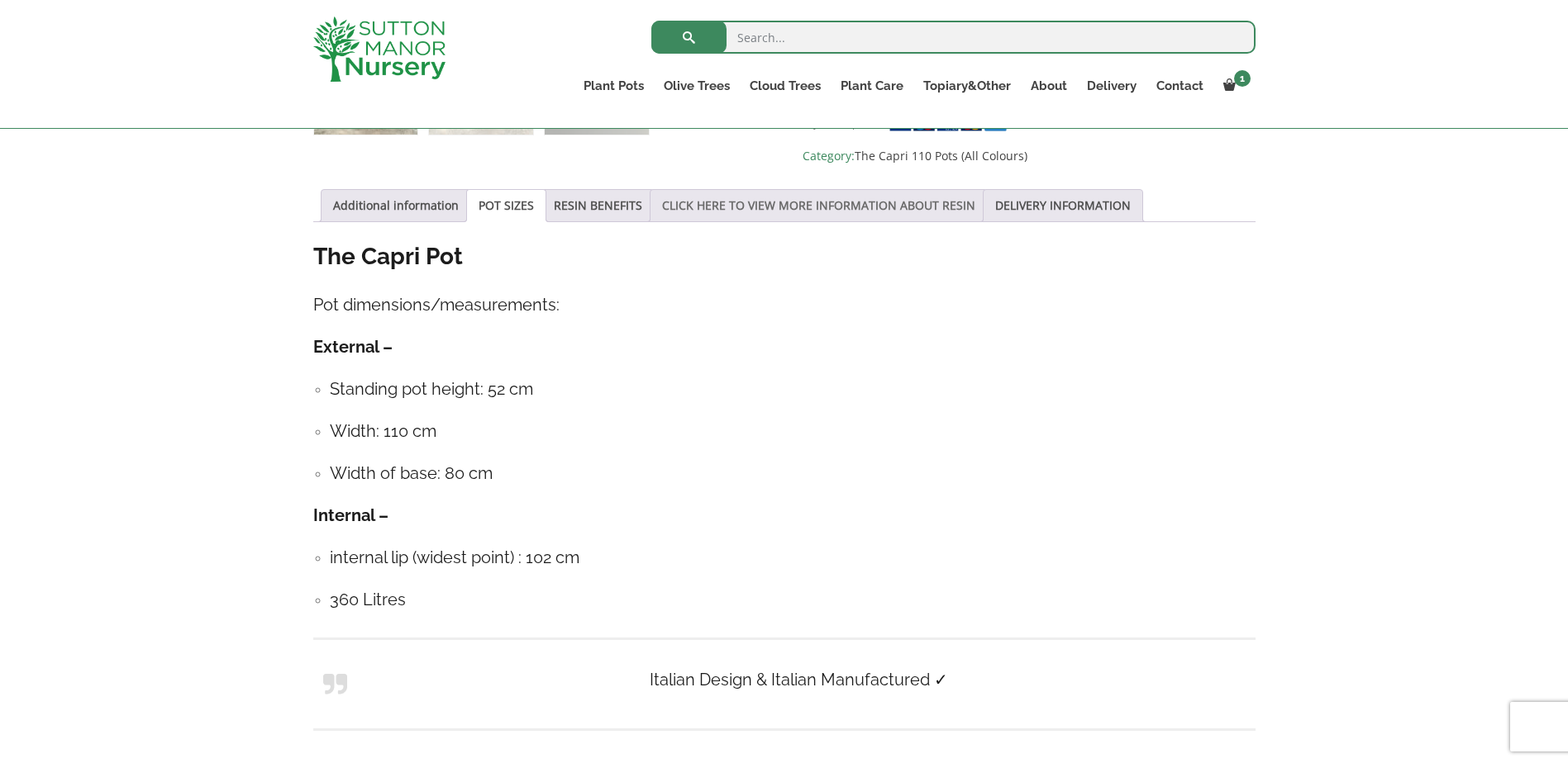
click at [688, 206] on link "CLICK HERE TO VIEW MORE INFORMATION ABOUT RESIN" at bounding box center [818, 206] width 313 height 31
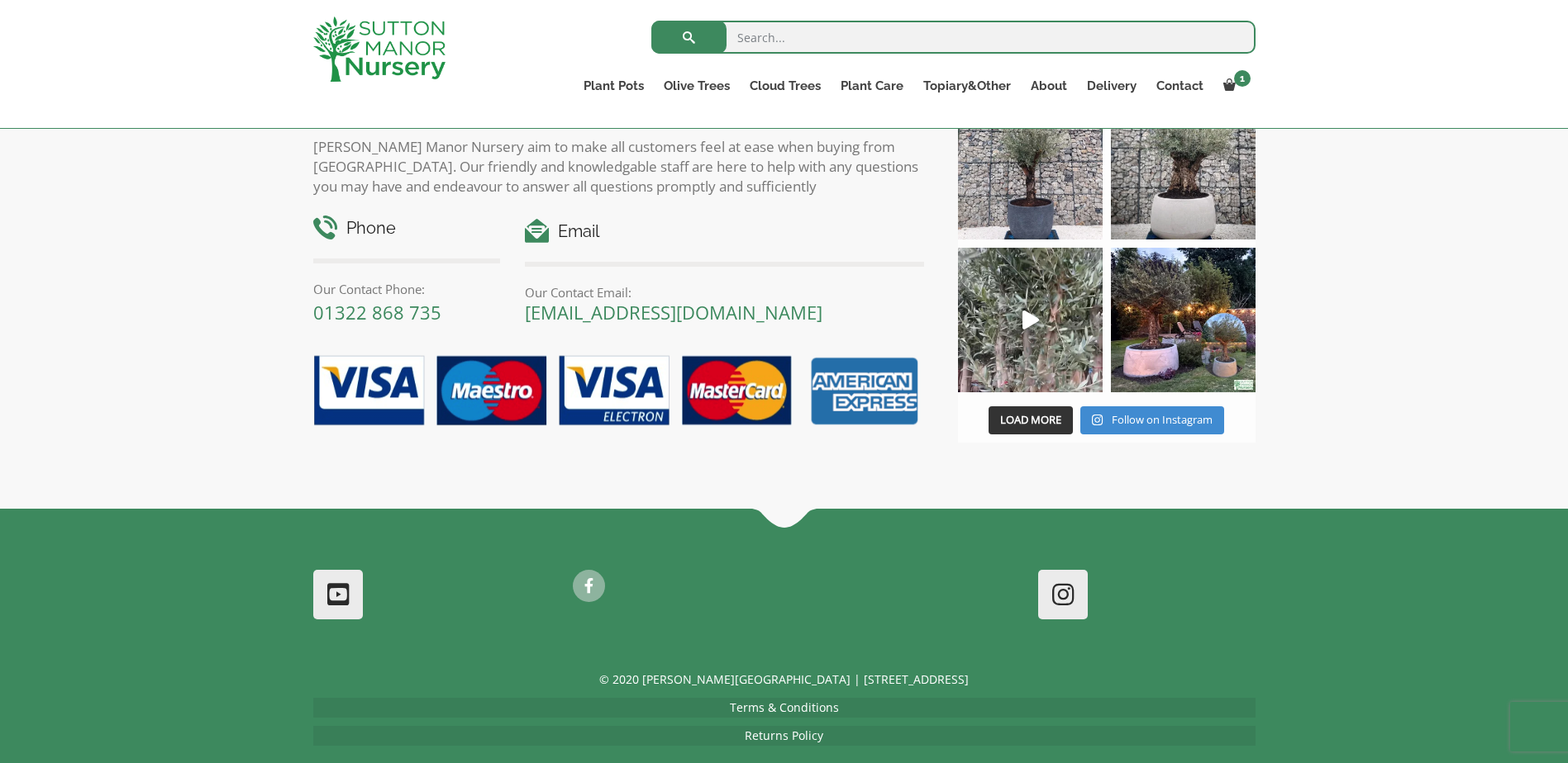
scroll to position [2068, 0]
